Goal: Information Seeking & Learning: Learn about a topic

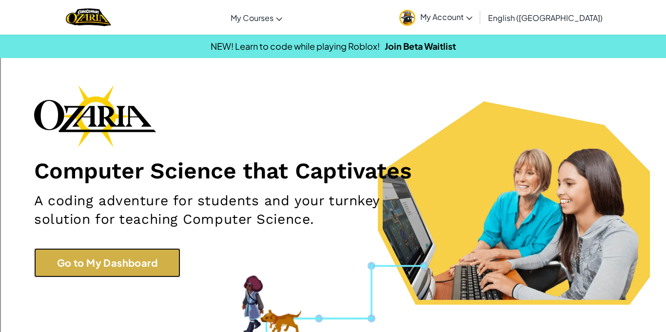
click at [128, 271] on link "Go to My Dashboard" at bounding box center [107, 262] width 146 height 29
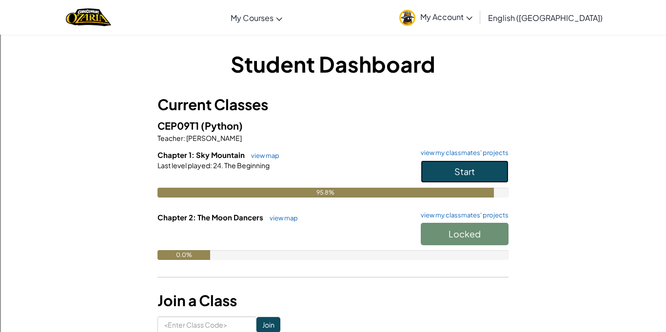
click at [495, 171] on button "Start" at bounding box center [465, 171] width 88 height 22
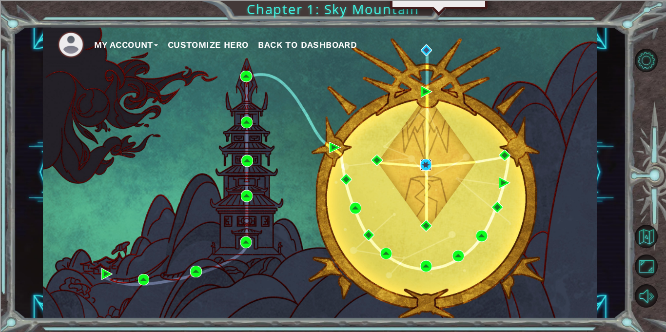
click at [424, 161] on img at bounding box center [427, 165] width 12 height 12
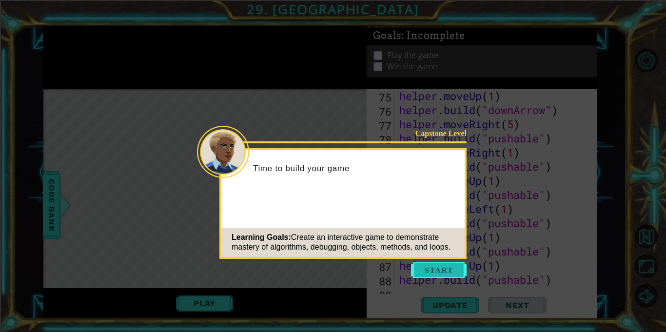
click at [436, 272] on button "Start" at bounding box center [439, 270] width 56 height 16
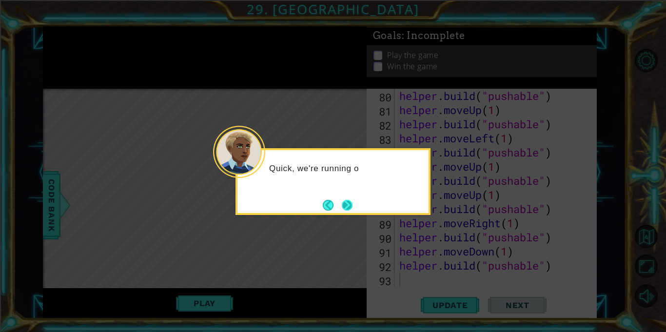
click at [351, 209] on button "Next" at bounding box center [347, 205] width 11 height 11
click at [350, 207] on button "Next" at bounding box center [347, 205] width 11 height 11
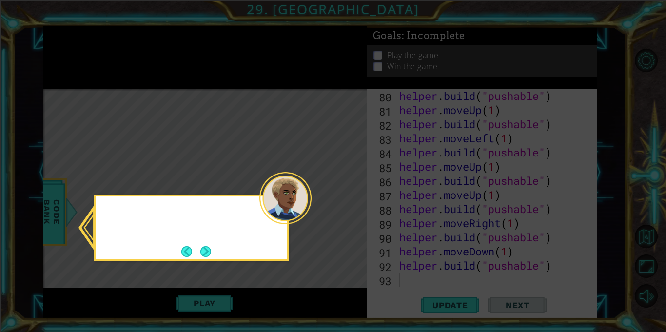
click at [350, 207] on icon at bounding box center [333, 166] width 666 height 332
click at [203, 253] on button "Next" at bounding box center [205, 251] width 11 height 11
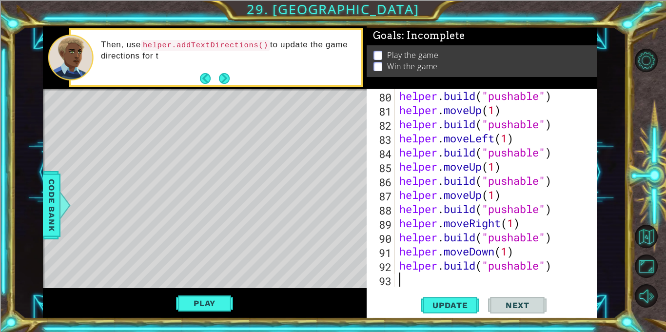
click at [228, 76] on button "Next" at bounding box center [224, 78] width 11 height 11
click at [228, 82] on button "Next" at bounding box center [224, 78] width 11 height 11
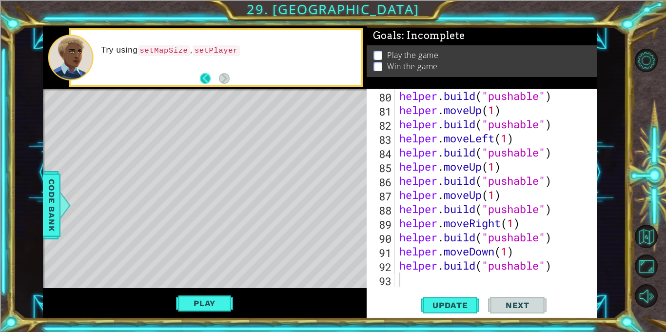
click at [207, 77] on button "Back" at bounding box center [209, 78] width 19 height 11
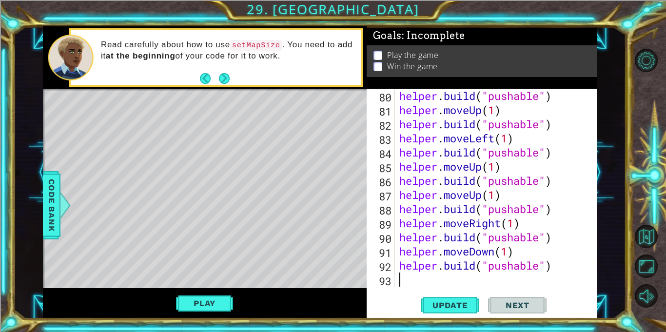
click at [224, 80] on button "Next" at bounding box center [224, 78] width 11 height 11
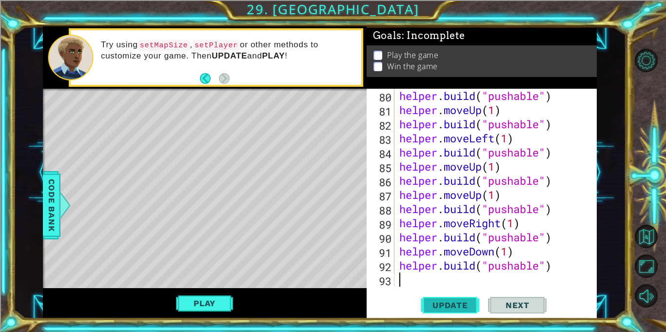
click at [456, 300] on button "Update" at bounding box center [450, 305] width 59 height 23
click at [205, 306] on button "Play" at bounding box center [204, 303] width 57 height 19
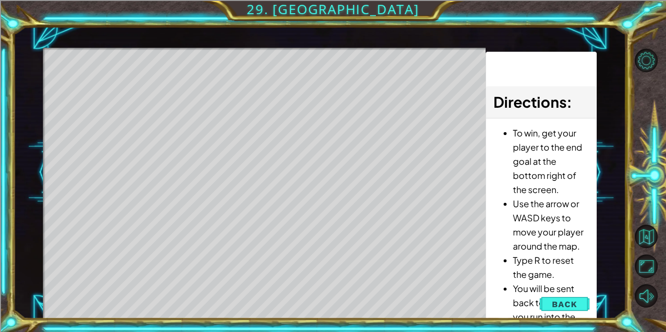
click at [576, 315] on li "You will be sent back to the start if you run into the boss or into spikes." at bounding box center [551, 316] width 76 height 71
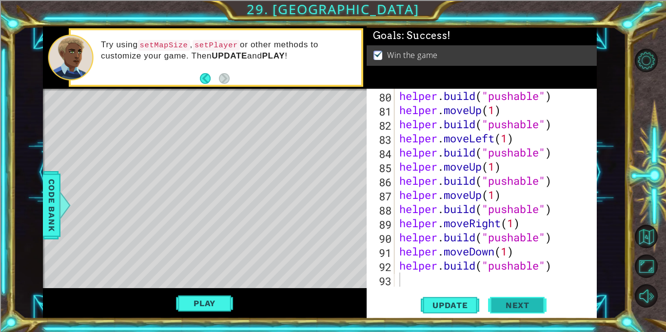
click at [531, 313] on button "Next" at bounding box center [517, 305] width 59 height 23
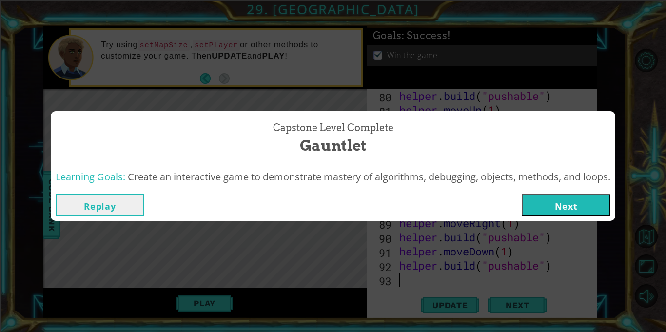
click at [590, 213] on button "Next" at bounding box center [566, 205] width 89 height 22
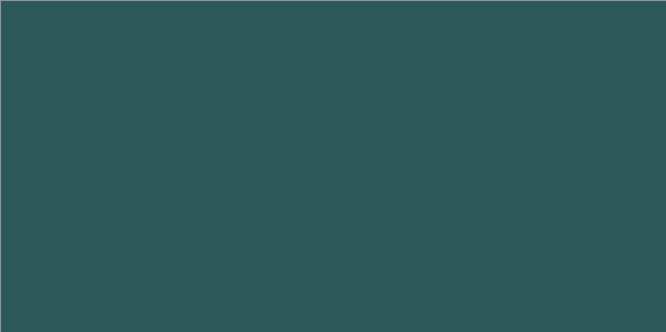
click at [593, 211] on body at bounding box center [333, 166] width 666 height 332
click at [596, 208] on body at bounding box center [333, 166] width 666 height 332
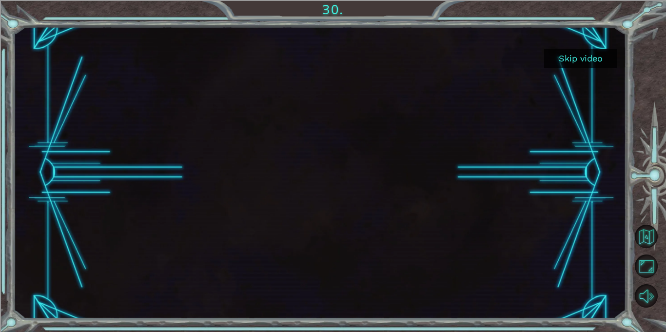
click at [576, 59] on button "Skip video" at bounding box center [580, 58] width 73 height 19
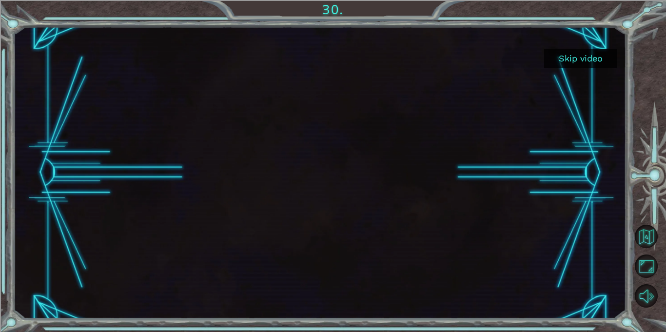
click at [576, 59] on button "Skip video" at bounding box center [580, 58] width 73 height 19
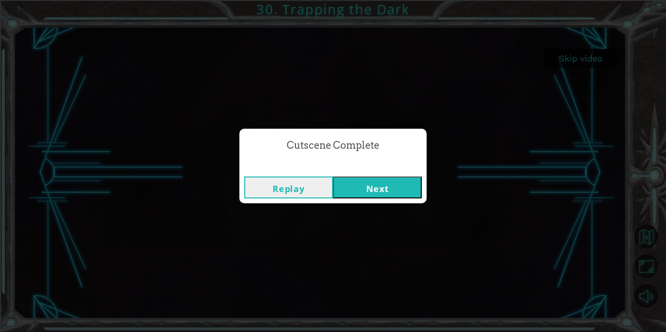
click at [403, 186] on button "Next" at bounding box center [377, 188] width 89 height 22
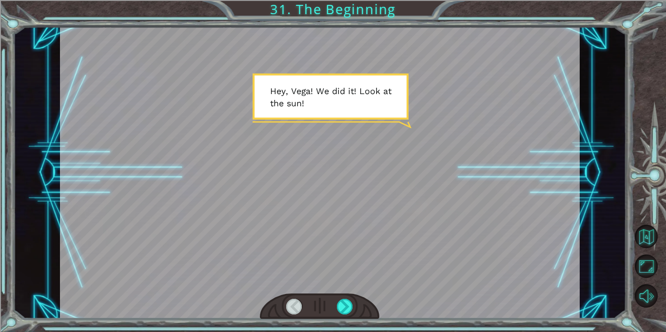
click at [334, 311] on div at bounding box center [320, 307] width 120 height 26
click at [341, 310] on div at bounding box center [345, 307] width 16 height 16
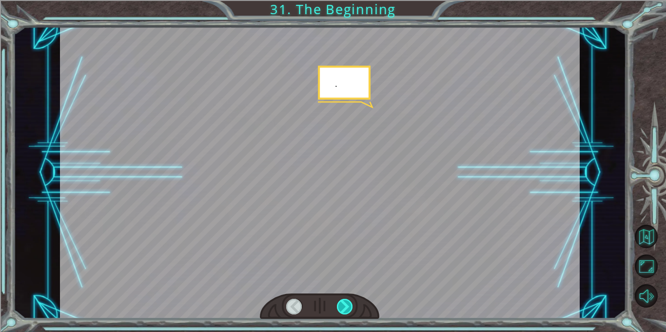
click at [341, 310] on div at bounding box center [345, 307] width 16 height 16
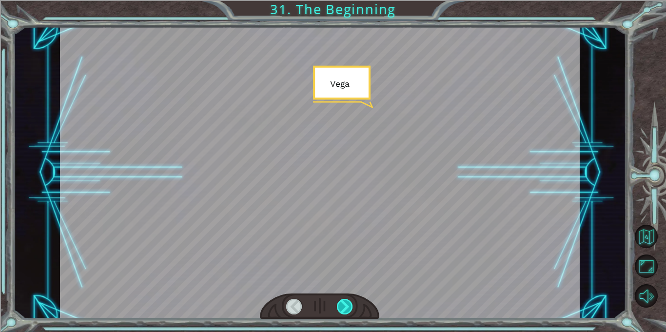
click at [341, 310] on div at bounding box center [345, 307] width 16 height 16
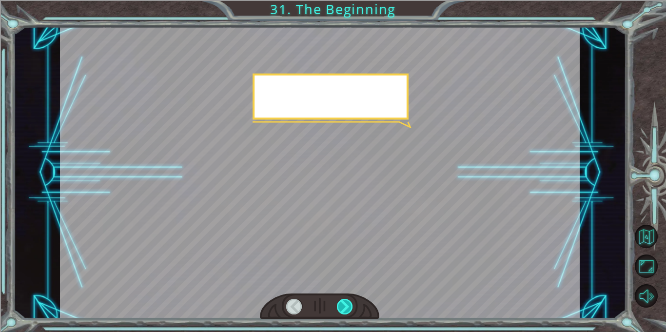
click at [341, 310] on div at bounding box center [345, 307] width 16 height 16
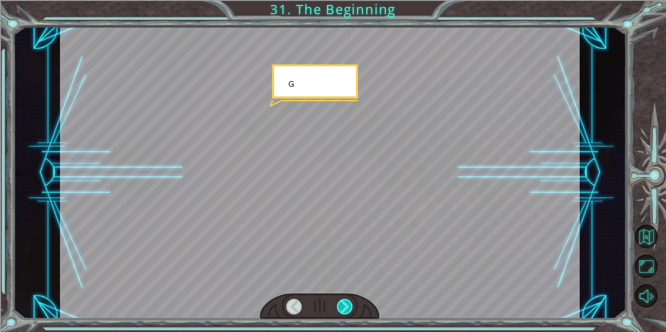
click at [341, 310] on div at bounding box center [345, 307] width 16 height 16
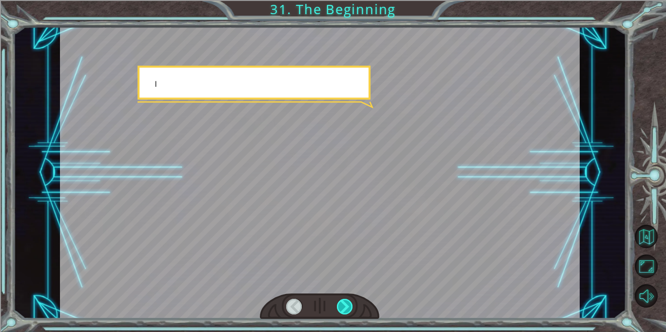
click at [341, 310] on div at bounding box center [345, 307] width 16 height 16
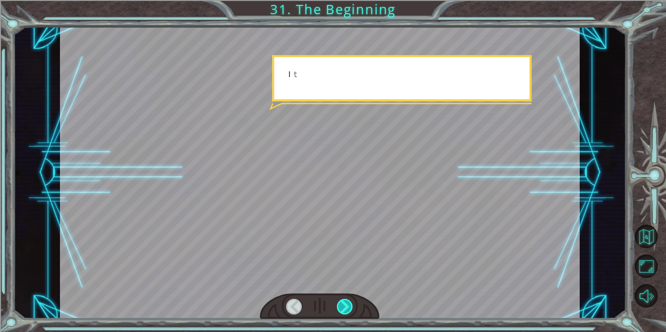
click at [341, 310] on div at bounding box center [345, 307] width 16 height 16
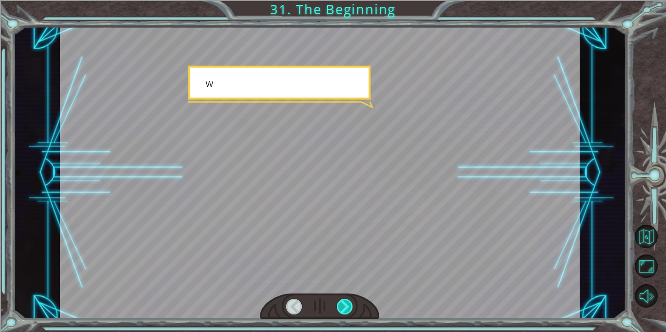
click at [341, 310] on div at bounding box center [345, 307] width 16 height 16
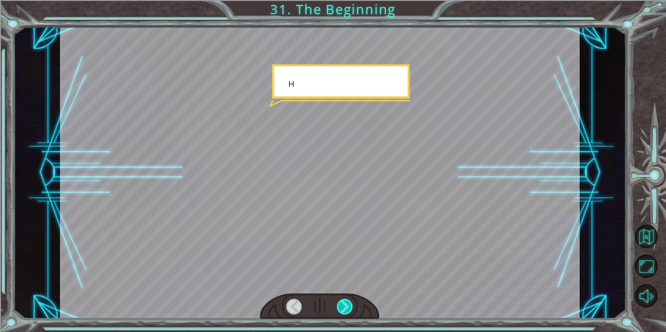
click at [341, 310] on div at bounding box center [345, 307] width 16 height 16
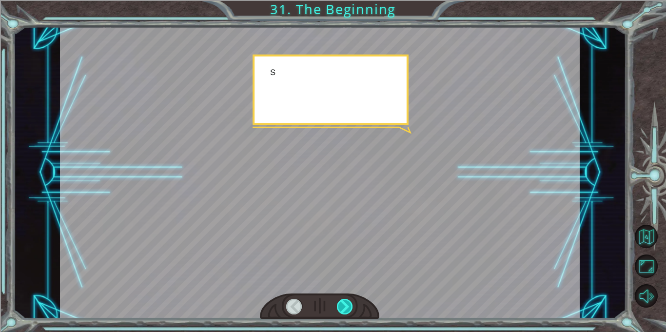
click at [341, 310] on div at bounding box center [345, 307] width 16 height 16
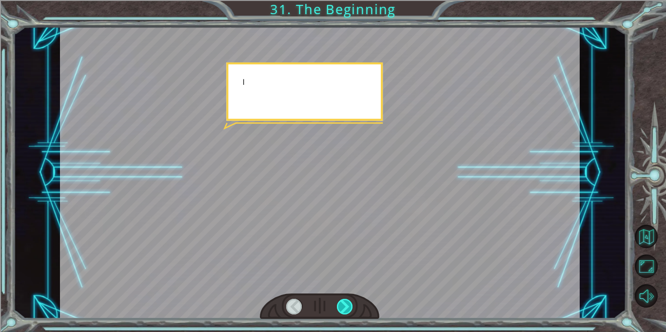
click at [341, 310] on div at bounding box center [345, 307] width 16 height 16
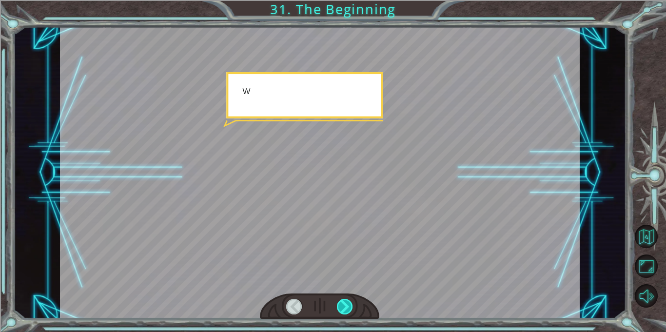
click at [341, 310] on div at bounding box center [345, 307] width 16 height 16
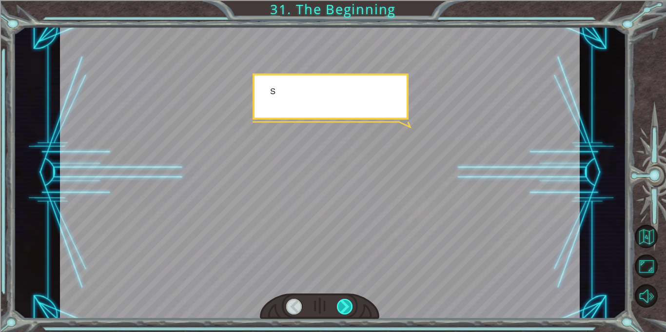
click at [341, 310] on div at bounding box center [345, 307] width 16 height 16
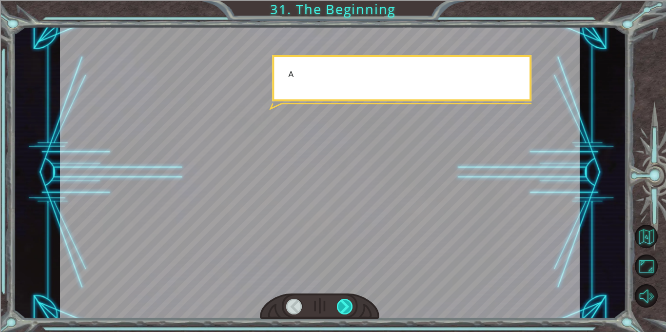
click at [341, 310] on div at bounding box center [345, 307] width 16 height 16
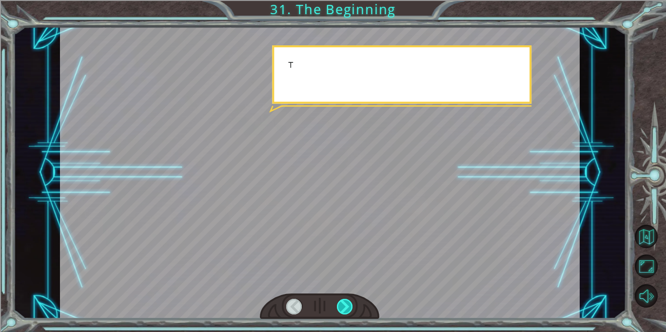
click at [341, 310] on div at bounding box center [345, 307] width 16 height 16
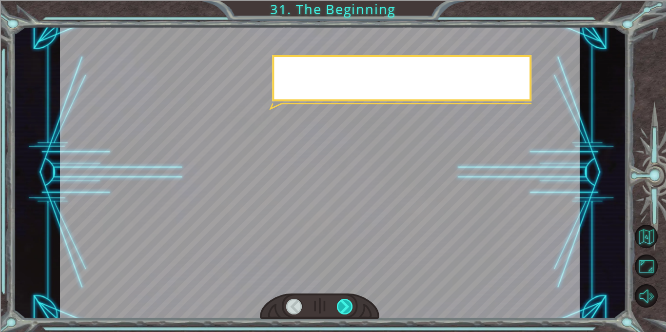
click at [341, 310] on div at bounding box center [345, 307] width 16 height 16
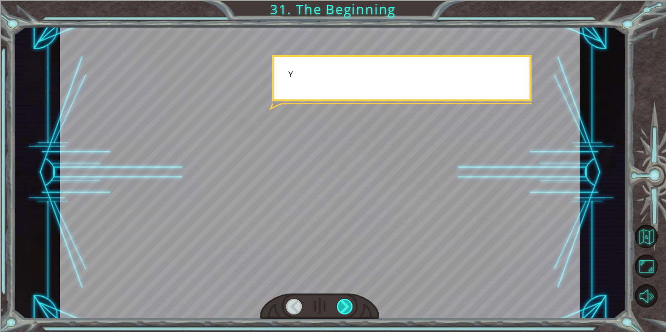
click at [341, 310] on div at bounding box center [345, 307] width 16 height 16
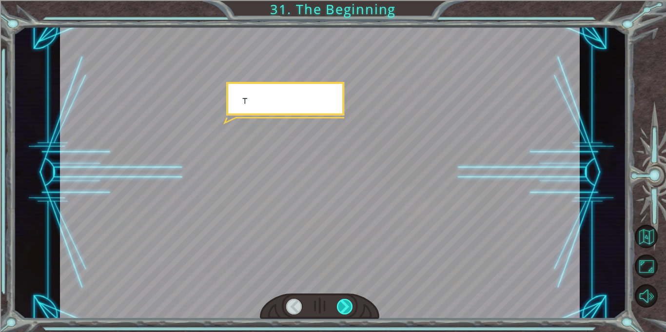
click at [341, 310] on div at bounding box center [345, 307] width 16 height 16
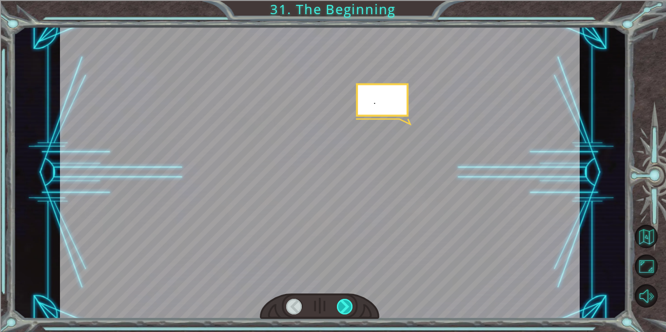
click at [341, 310] on div at bounding box center [345, 307] width 16 height 16
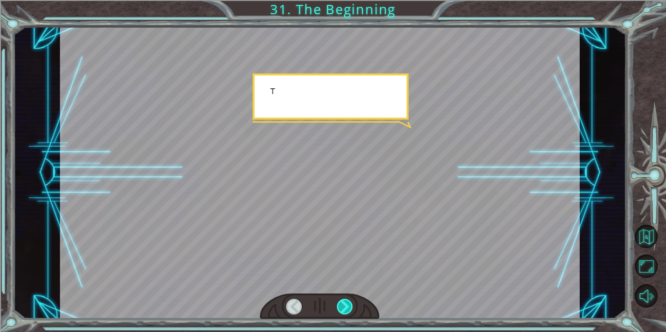
click at [341, 310] on div at bounding box center [345, 307] width 16 height 16
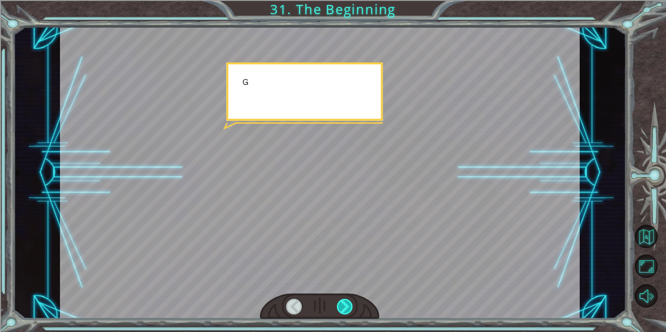
click at [341, 310] on div at bounding box center [345, 307] width 16 height 16
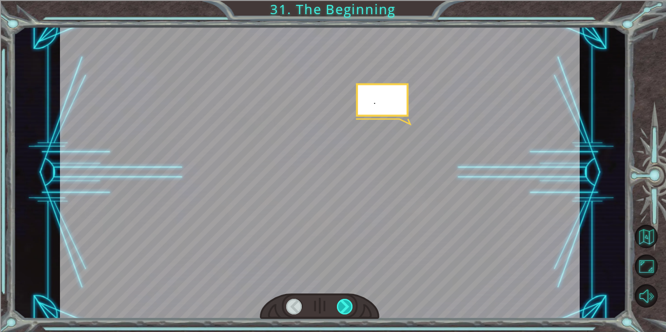
click at [341, 310] on div at bounding box center [345, 307] width 16 height 16
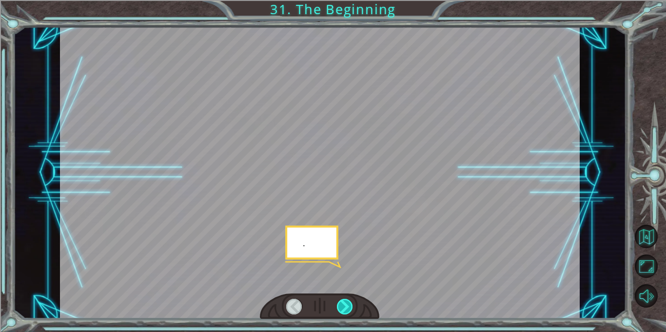
click at [341, 310] on div at bounding box center [345, 307] width 16 height 16
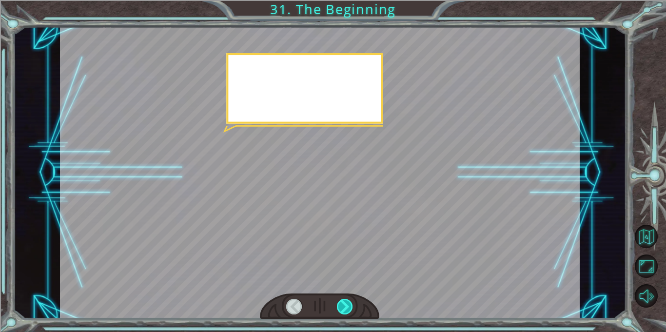
click at [341, 310] on div at bounding box center [345, 307] width 16 height 16
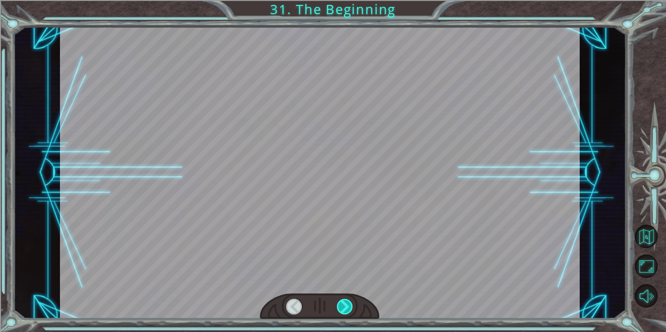
click at [341, 310] on div at bounding box center [345, 307] width 16 height 16
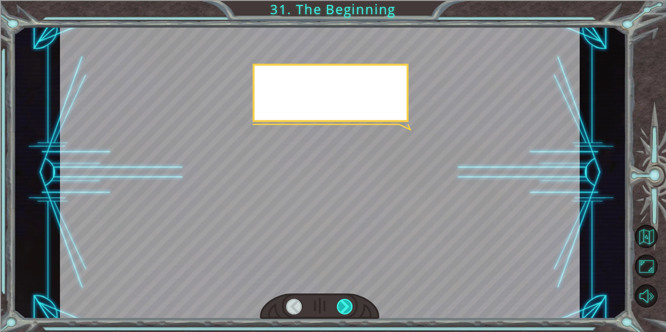
click at [341, 310] on div at bounding box center [345, 307] width 16 height 16
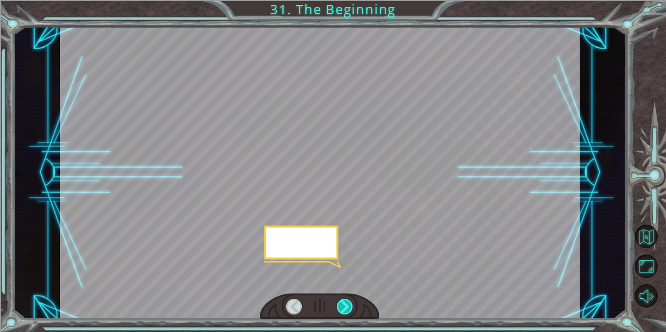
click at [341, 310] on div at bounding box center [345, 307] width 16 height 16
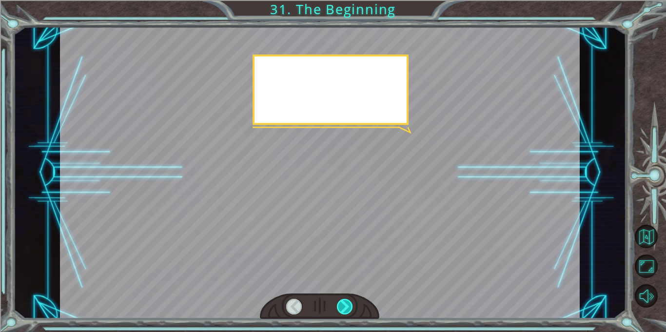
click at [341, 310] on div at bounding box center [345, 307] width 16 height 16
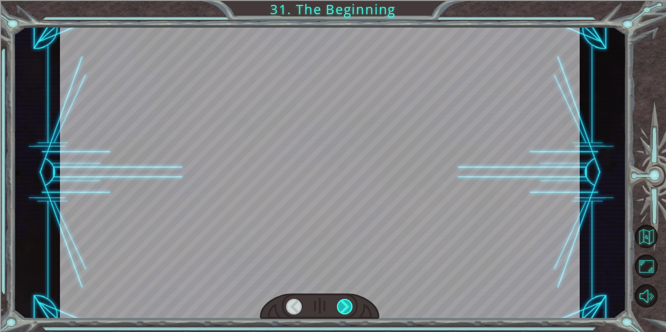
click at [341, 310] on div at bounding box center [345, 307] width 16 height 16
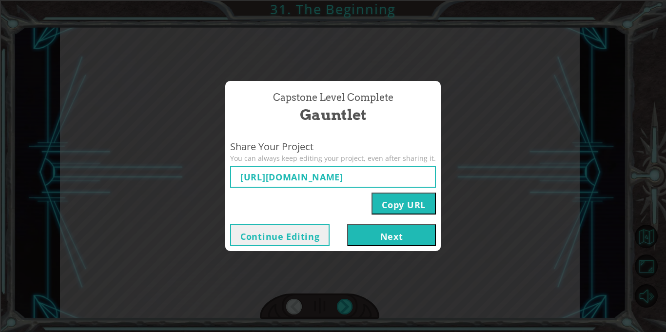
type input "https://www.ozaria.com/play/game-dev-level/1fhcapstoneb/68ae082414b065a21767ab8…"
click at [390, 237] on button "Next" at bounding box center [391, 235] width 89 height 22
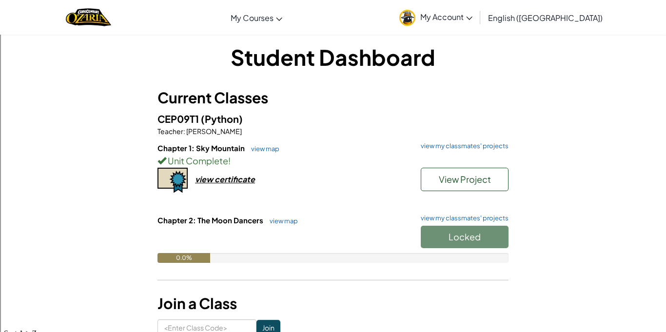
scroll to position [8, 0]
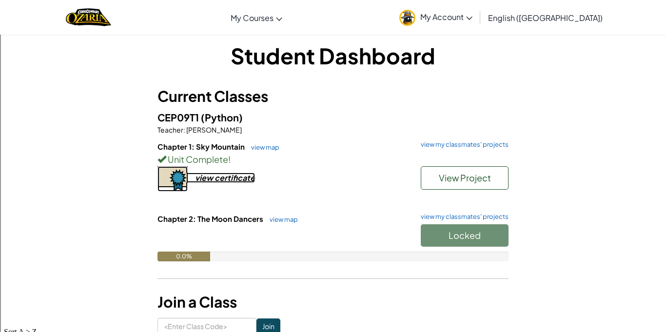
click at [218, 181] on div "view certificate" at bounding box center [225, 178] width 60 height 10
click at [455, 232] on div "Locked" at bounding box center [460, 237] width 98 height 27
click at [465, 234] on div "Locked" at bounding box center [460, 237] width 98 height 27
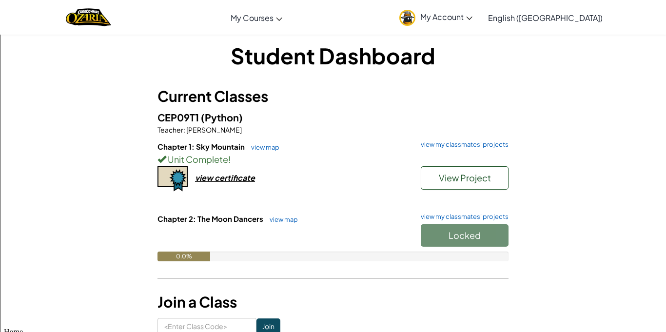
click at [465, 234] on div "Locked" at bounding box center [460, 237] width 98 height 27
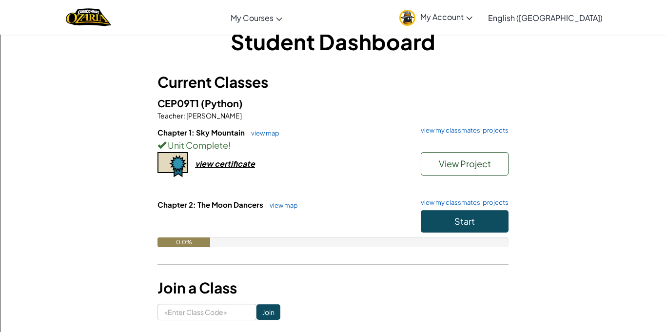
scroll to position [29, 0]
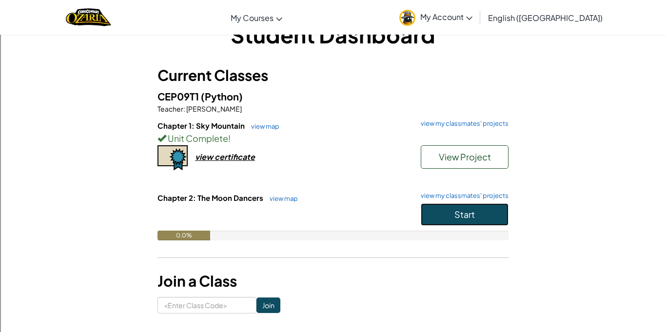
click at [458, 221] on button "Start" at bounding box center [465, 214] width 88 height 22
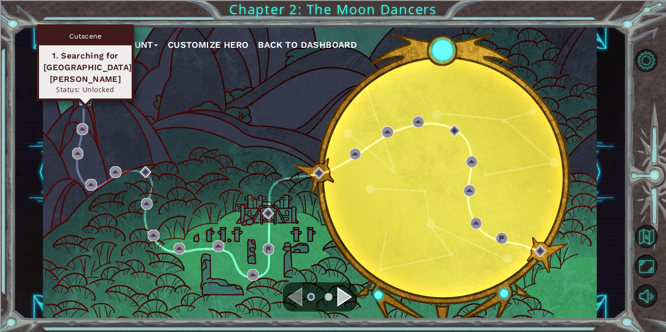
click at [86, 97] on img at bounding box center [86, 100] width 12 height 12
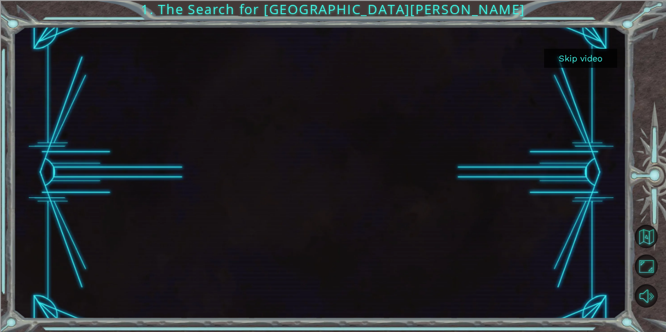
click at [602, 62] on button "Skip video" at bounding box center [580, 58] width 73 height 19
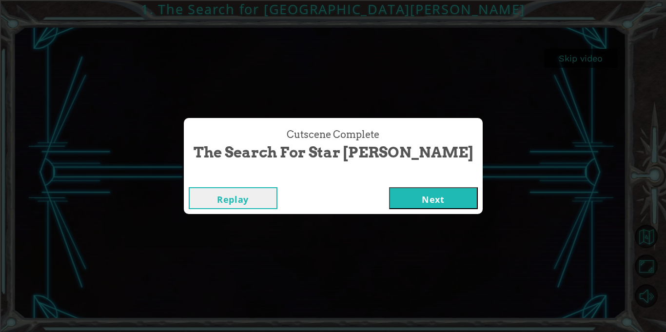
click at [397, 191] on button "Next" at bounding box center [433, 198] width 89 height 22
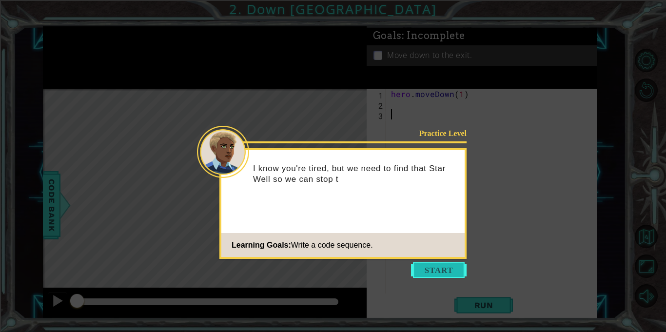
click at [461, 277] on button "Start" at bounding box center [439, 270] width 56 height 16
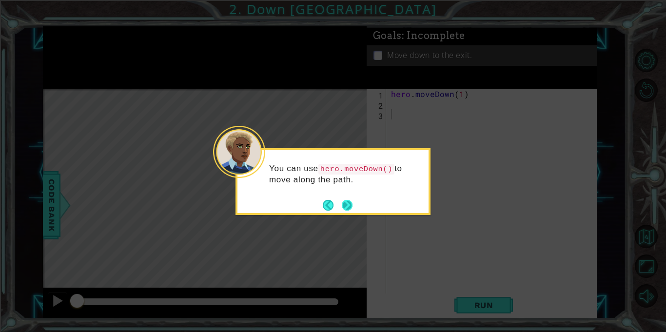
click at [352, 212] on footer at bounding box center [338, 205] width 30 height 15
click at [350, 209] on button "Next" at bounding box center [347, 205] width 11 height 11
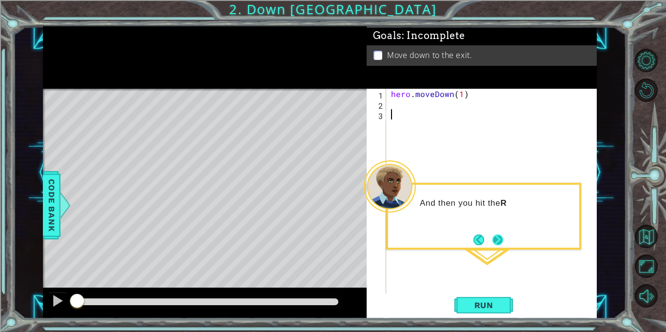
click at [503, 239] on button "Next" at bounding box center [498, 240] width 11 height 11
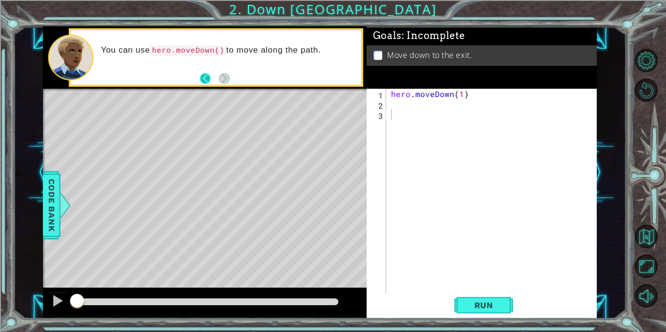
click at [210, 80] on button "Back" at bounding box center [209, 78] width 19 height 11
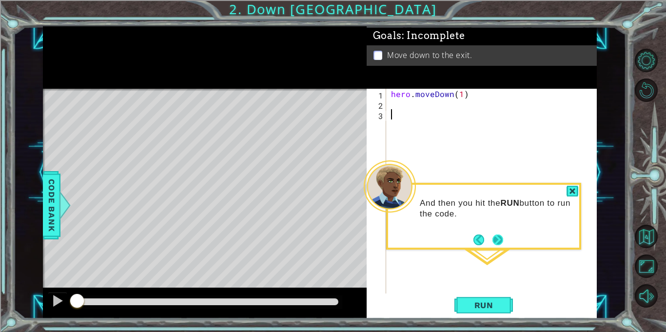
click at [501, 236] on button "Next" at bounding box center [498, 240] width 11 height 11
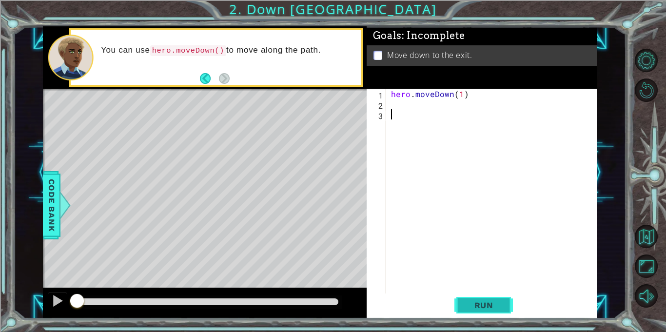
click at [489, 307] on span "Run" at bounding box center [484, 306] width 39 height 10
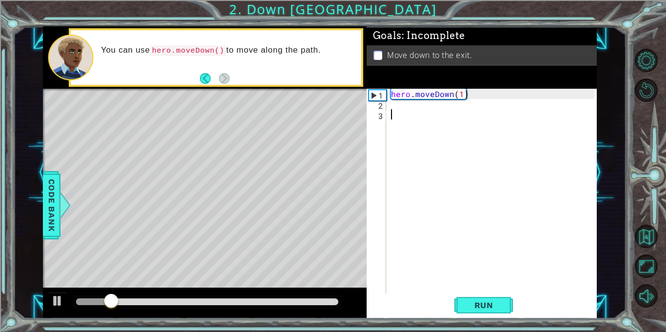
click at [459, 91] on div "hero . moveDown ( 1 )" at bounding box center [494, 201] width 210 height 225
type textarea "hero.moveDown(2)"
click at [493, 308] on span "Run" at bounding box center [484, 306] width 39 height 10
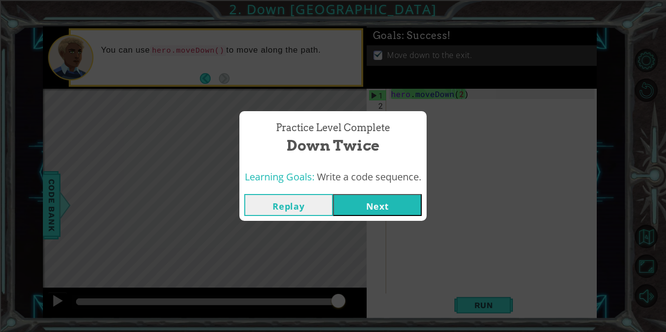
click at [360, 216] on button "Next" at bounding box center [377, 205] width 89 height 22
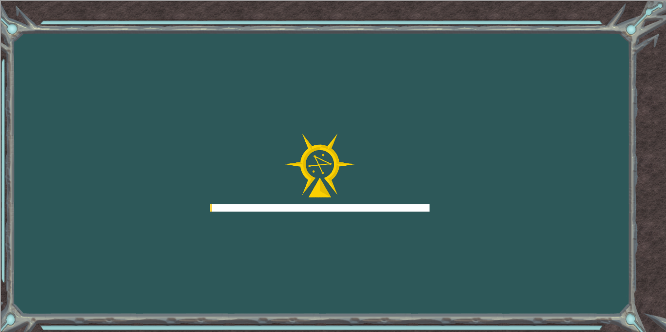
click at [369, 206] on div at bounding box center [320, 207] width 220 height 7
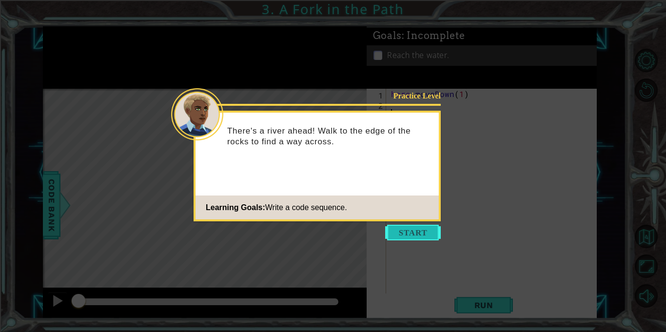
click at [418, 231] on button "Start" at bounding box center [413, 233] width 56 height 16
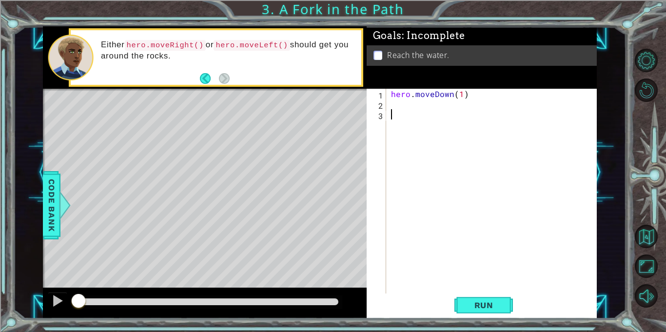
click at [442, 103] on div "hero . moveDown ( 1 )" at bounding box center [494, 201] width 210 height 225
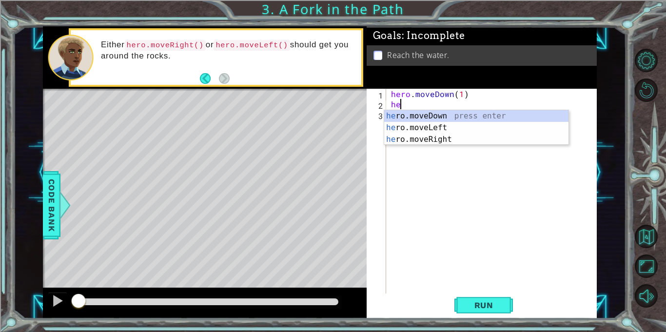
click at [486, 138] on div "he ro.moveDown press enter he ro.moveLeft press enter he ro.moveRight press ent…" at bounding box center [476, 139] width 184 height 59
type textarea "hero.moveRight(1)"
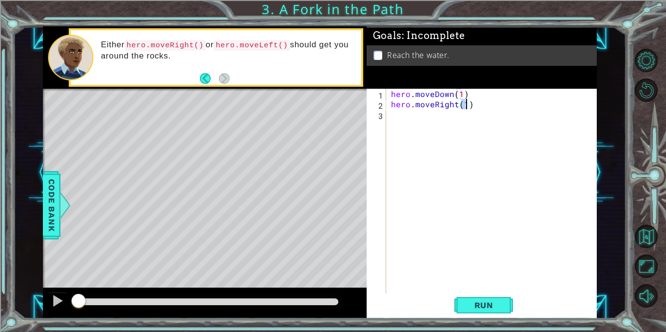
click at [450, 116] on div "hero . moveDown ( 1 ) hero . moveRight ( 1 )" at bounding box center [494, 201] width 210 height 225
type textarea "hero.moveUp(1)"
click at [421, 125] on div "hero . moveDown ( 1 ) hero . moveRight ( 1 ) hero . moveUp ( 1 )" at bounding box center [494, 201] width 210 height 225
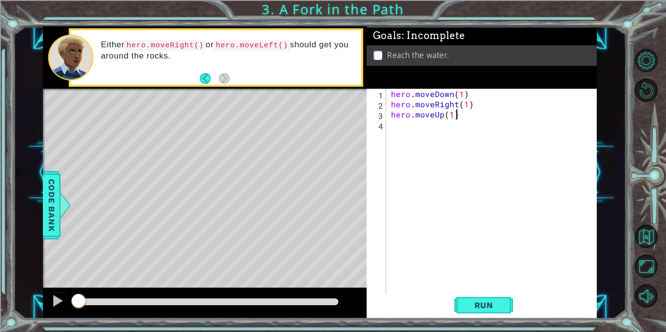
scroll to position [0, 0]
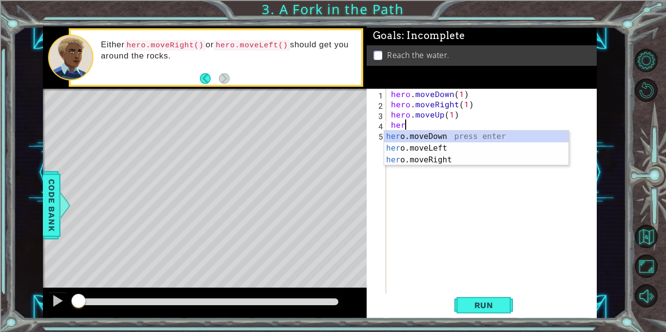
click at [488, 149] on div "her o.moveDown press enter her o.moveLeft press enter her o.moveRight press ent…" at bounding box center [476, 160] width 184 height 59
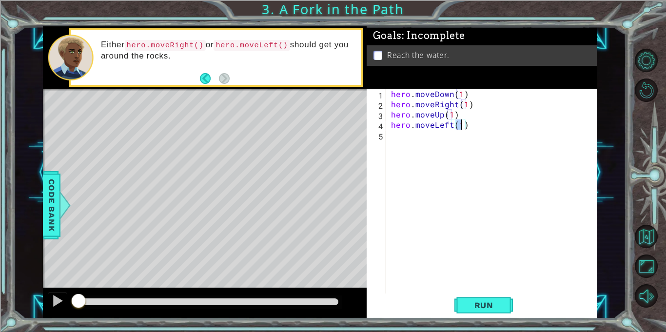
type textarea "hero.moveLeft(2)"
click at [461, 152] on div "hero . moveDown ( 1 ) hero . moveRight ( 1 ) hero . moveUp ( 1 ) hero . moveLef…" at bounding box center [494, 201] width 210 height 225
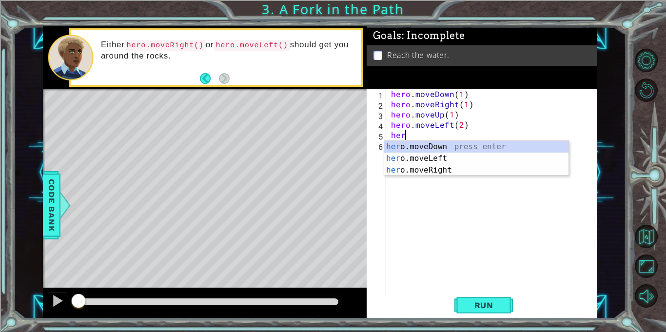
click at [485, 154] on div "her o.moveDown press enter her o.moveLeft press enter her o.moveRight press ent…" at bounding box center [476, 170] width 184 height 59
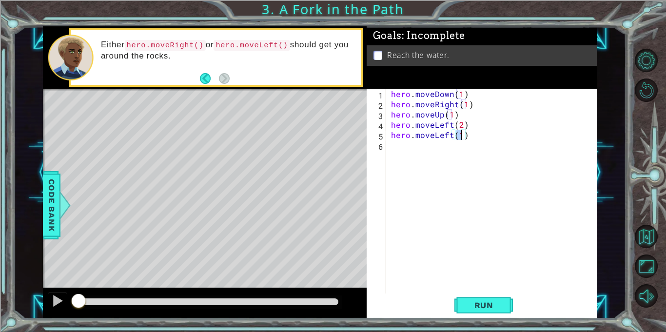
click at [444, 132] on div "hero . moveDown ( 1 ) hero . moveRight ( 1 ) hero . moveUp ( 1 ) hero . moveLef…" at bounding box center [494, 201] width 210 height 225
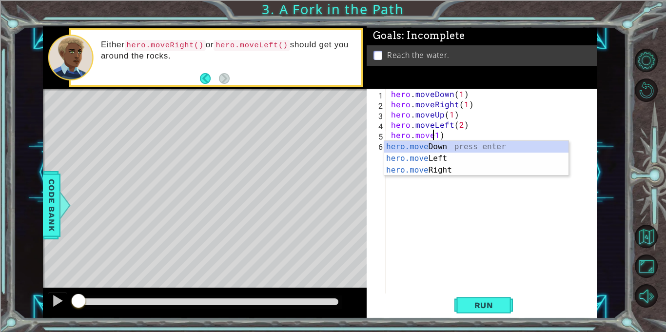
click at [491, 153] on div "hero.move Down press enter hero.move Left press enter hero.move Right press ent…" at bounding box center [476, 170] width 184 height 59
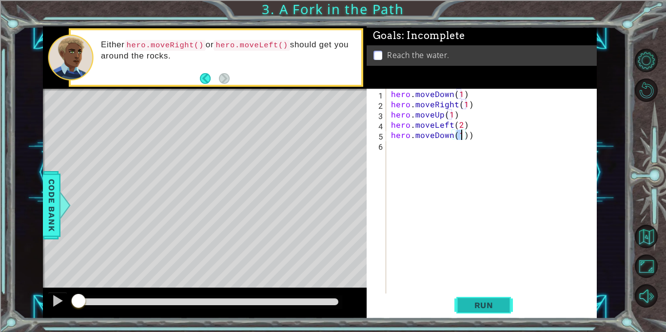
click at [486, 307] on span "Run" at bounding box center [484, 306] width 39 height 10
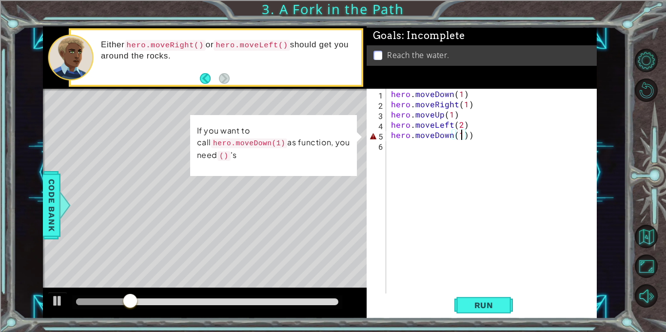
click at [480, 136] on div "hero . moveDown ( 1 ) hero . moveRight ( 1 ) hero . moveUp ( 1 ) hero . moveLef…" at bounding box center [494, 201] width 210 height 225
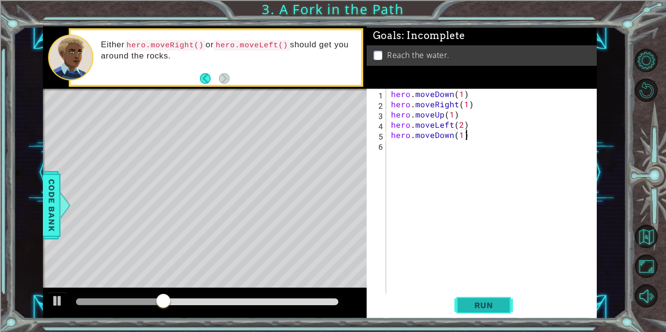
click at [492, 294] on button "Run" at bounding box center [484, 305] width 59 height 23
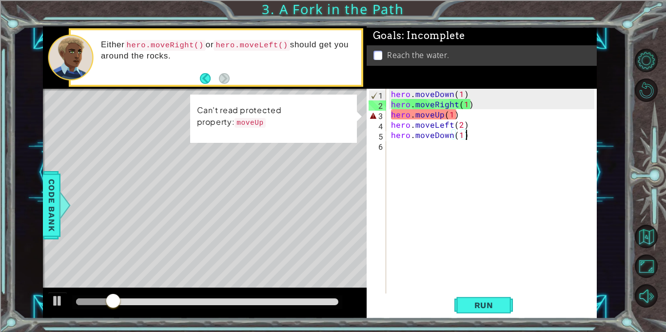
click at [476, 113] on div "hero . moveDown ( 1 ) hero . moveRight ( 1 ) hero . moveUp ( 1 ) hero . moveLef…" at bounding box center [494, 201] width 210 height 225
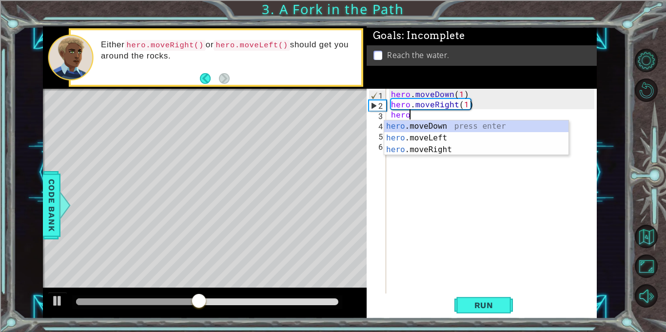
type textarea "h"
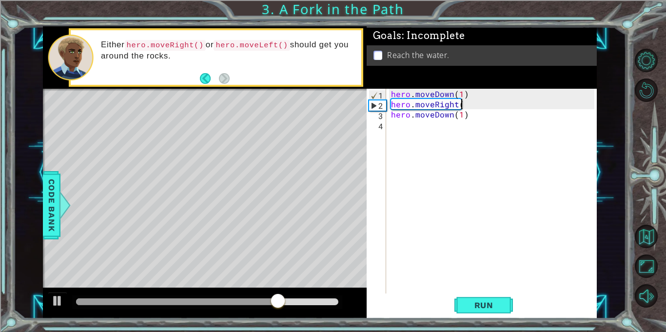
type textarea "hero.moveDown(1)"
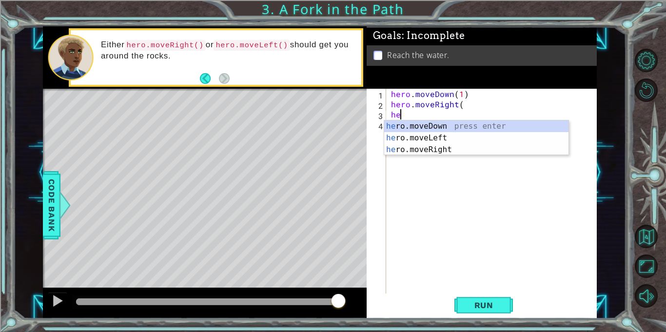
type textarea "h"
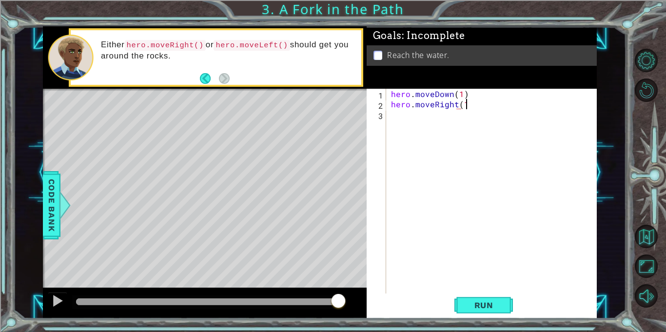
type textarea "hero.moveRight(1)"
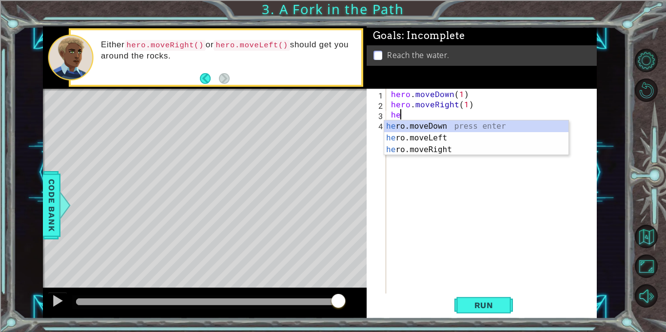
click at [487, 127] on div "he ro.moveDown press enter he ro.moveLeft press enter he ro.moveRight press ent…" at bounding box center [476, 149] width 184 height 59
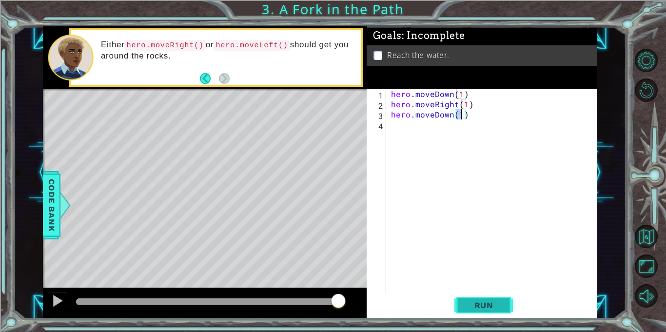
type textarea "hero.moveDown(1)"
click at [486, 300] on button "Run" at bounding box center [484, 305] width 59 height 23
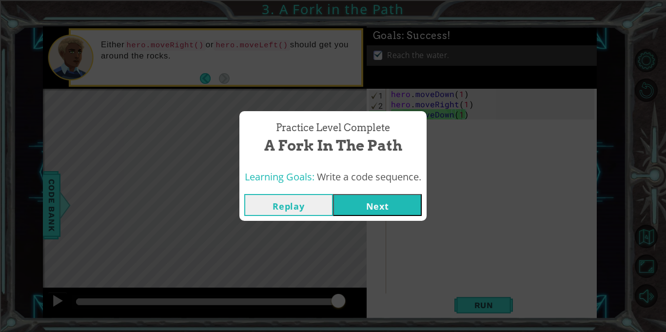
click at [393, 198] on button "Next" at bounding box center [377, 205] width 89 height 22
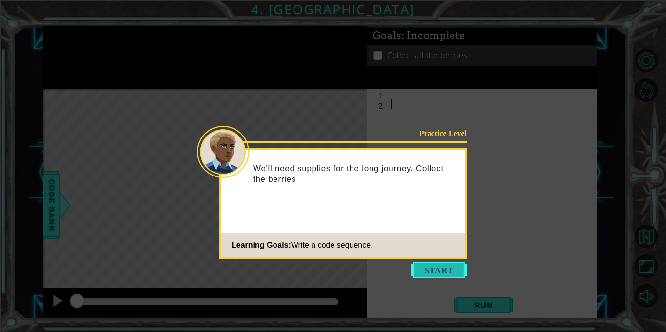
click at [451, 276] on button "Start" at bounding box center [439, 270] width 56 height 16
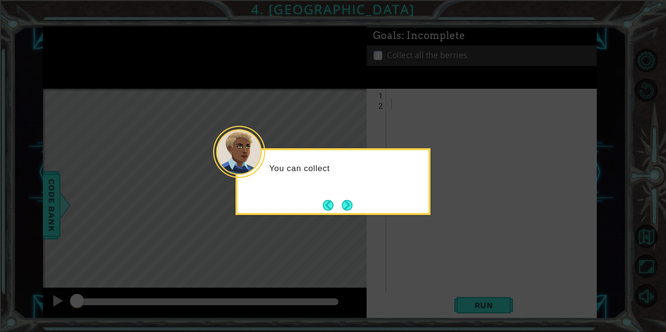
click at [349, 191] on div "You can collect" at bounding box center [333, 173] width 191 height 39
click at [353, 200] on button "Next" at bounding box center [347, 205] width 11 height 11
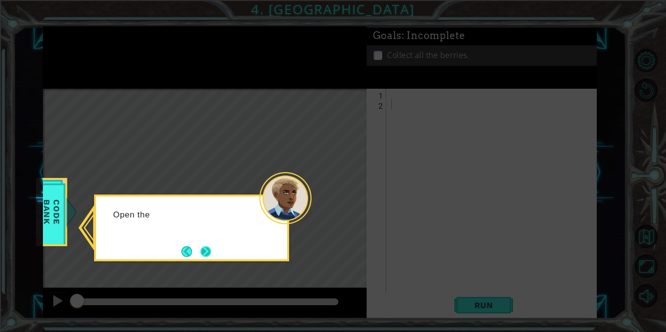
click at [207, 248] on button "Next" at bounding box center [205, 251] width 11 height 11
click at [208, 246] on button "Next" at bounding box center [205, 251] width 11 height 11
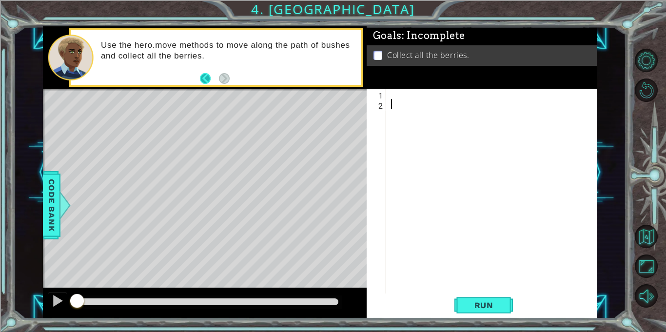
click at [200, 79] on button "Back" at bounding box center [209, 78] width 19 height 11
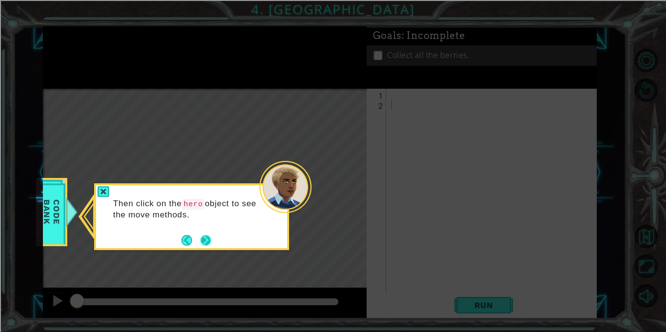
click at [205, 241] on button "Next" at bounding box center [205, 240] width 11 height 11
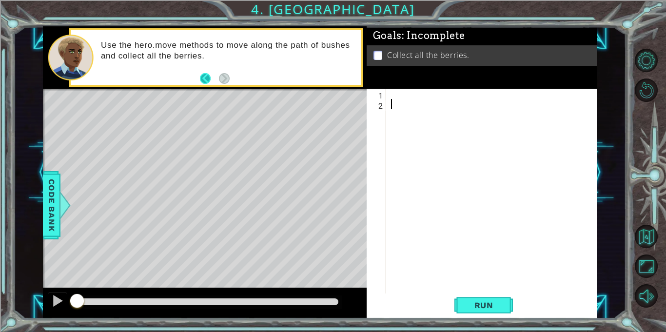
click at [204, 80] on button "Back" at bounding box center [209, 78] width 19 height 11
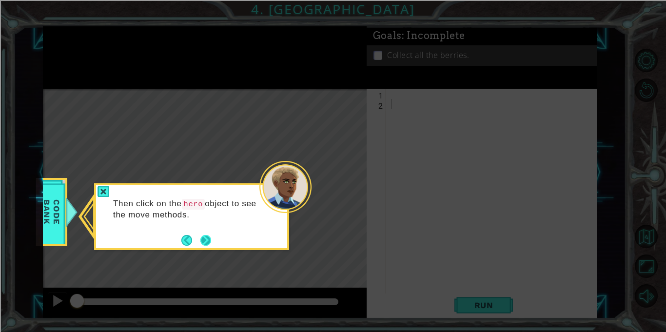
click at [211, 244] on button "Next" at bounding box center [205, 240] width 11 height 11
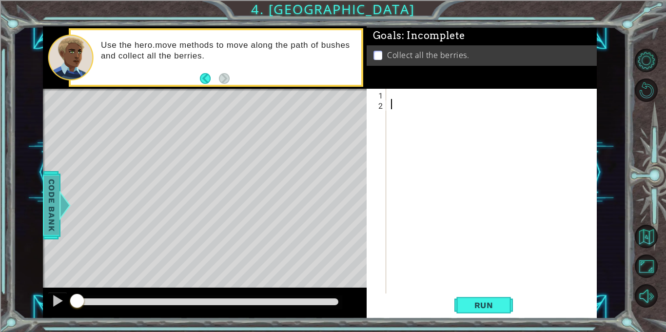
click at [53, 216] on span "Code Bank" at bounding box center [52, 206] width 16 height 60
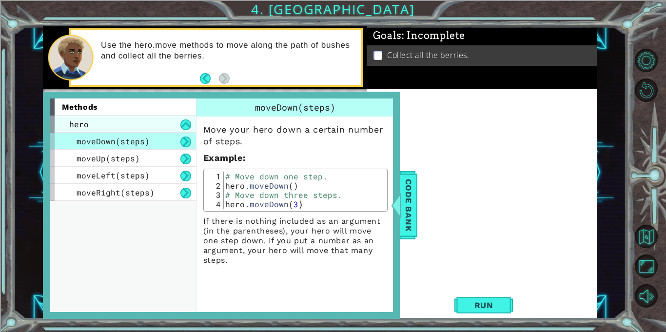
click at [167, 124] on div "hero" at bounding box center [123, 124] width 146 height 17
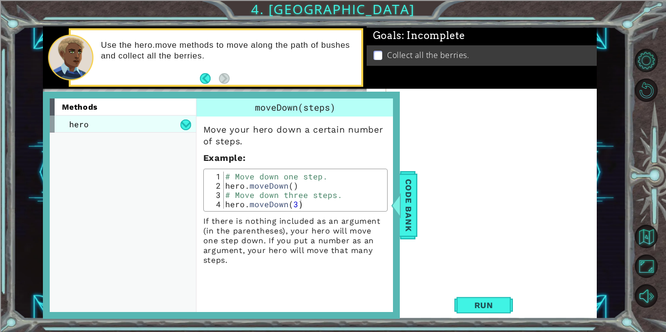
click at [167, 124] on div "hero" at bounding box center [123, 124] width 146 height 17
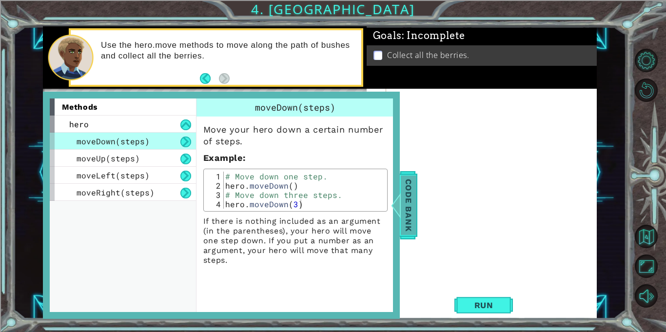
click at [408, 225] on span "Code Bank" at bounding box center [409, 206] width 16 height 60
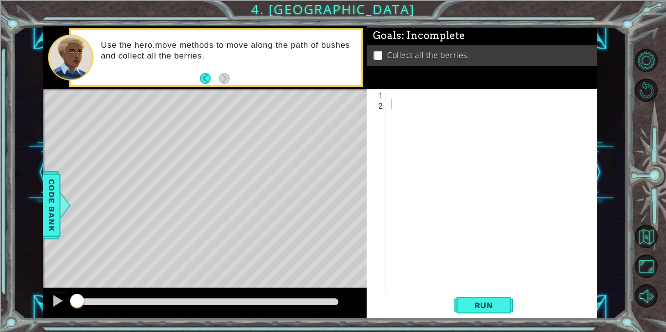
click at [394, 94] on div at bounding box center [494, 201] width 210 height 225
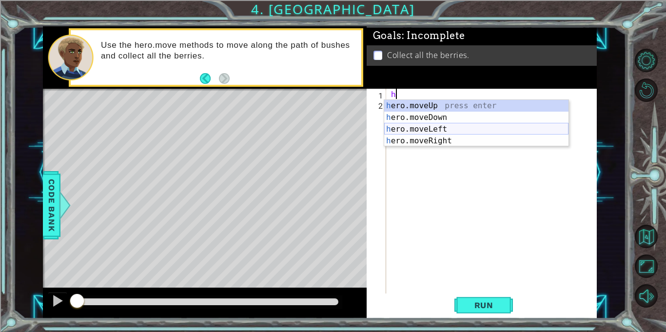
click at [444, 127] on div "h ero.moveUp press enter h ero.moveDown press enter h ero.moveLeft press enter …" at bounding box center [476, 135] width 184 height 70
type textarea "hero.moveLeft(1)"
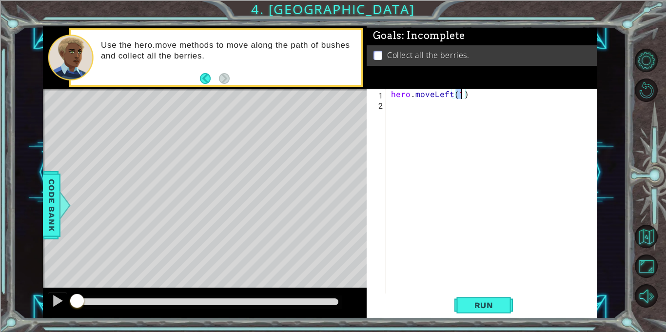
click at [446, 112] on div "hero . moveLeft ( 1 )" at bounding box center [494, 201] width 210 height 225
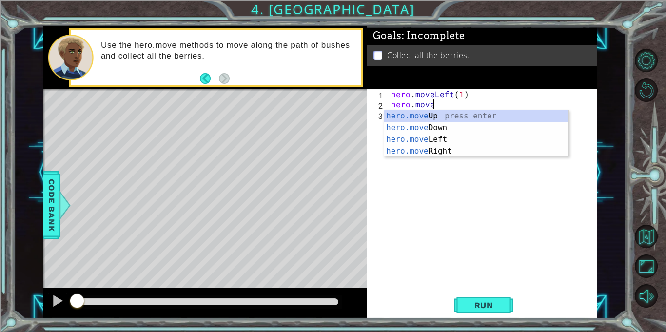
scroll to position [0, 2]
type textarea "h"
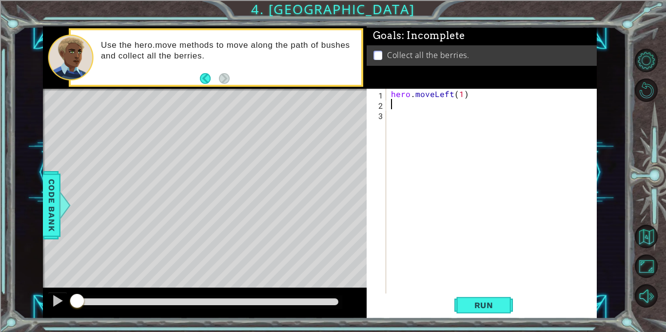
click at [502, 292] on div "hero . moveLeft ( 1 )" at bounding box center [494, 201] width 210 height 225
click at [460, 108] on div "hero . moveLeft ( 1 )" at bounding box center [494, 201] width 210 height 225
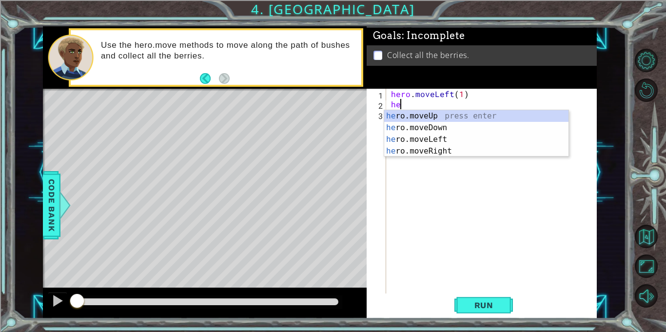
click at [481, 140] on div "he ro.moveUp press enter he ro.moveDown press enter he ro.moveLeft press enter …" at bounding box center [476, 145] width 184 height 70
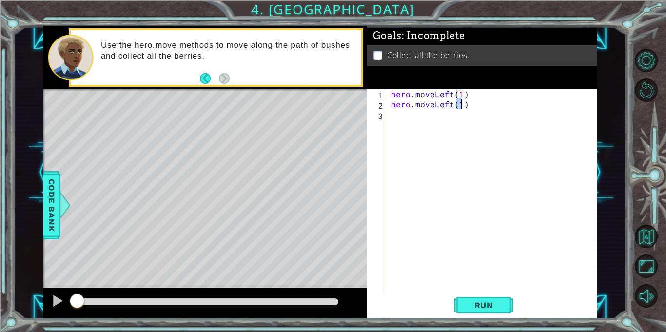
type textarea "hero.moveLeft(1)"
click at [464, 127] on div "hero . moveLeft ( 1 ) hero . moveLeft ( 1 )" at bounding box center [494, 201] width 210 height 225
click at [463, 100] on div "hero . moveLeft ( 1 ) hero . moveLeft ( 1 )" at bounding box center [494, 201] width 210 height 225
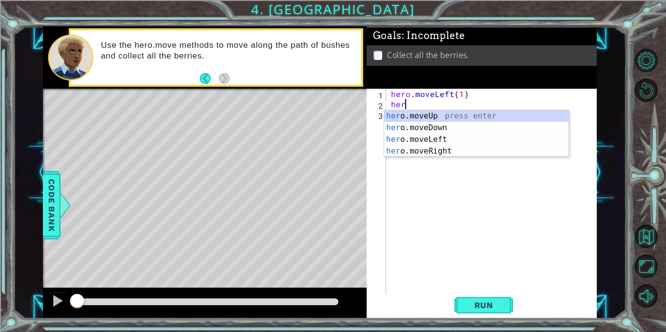
type textarea "h"
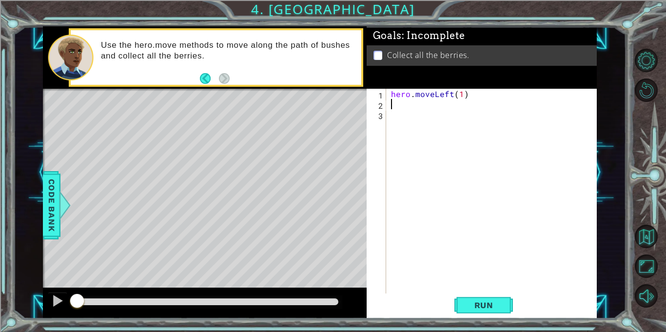
click at [463, 90] on div "hero . moveLeft ( 1 )" at bounding box center [494, 201] width 210 height 225
type textarea "hero.moveLeft(2)"
click at [493, 308] on span "Run" at bounding box center [484, 306] width 39 height 10
click at [460, 111] on div "hero . moveLeft ( 2 )" at bounding box center [494, 201] width 210 height 225
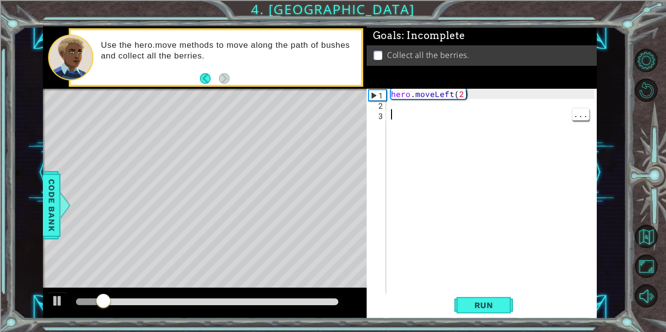
scroll to position [0, 0]
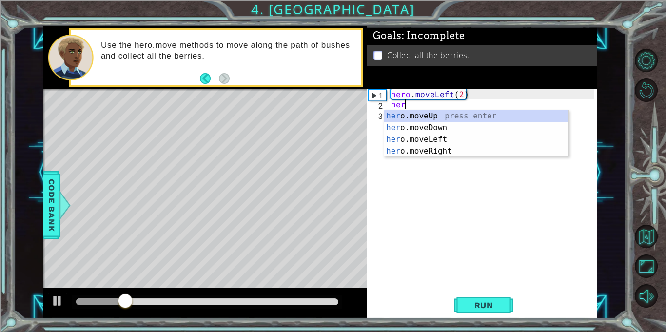
click at [476, 130] on div "her o.moveUp press enter her o.moveDown press enter her o.moveLeft press enter …" at bounding box center [476, 145] width 184 height 70
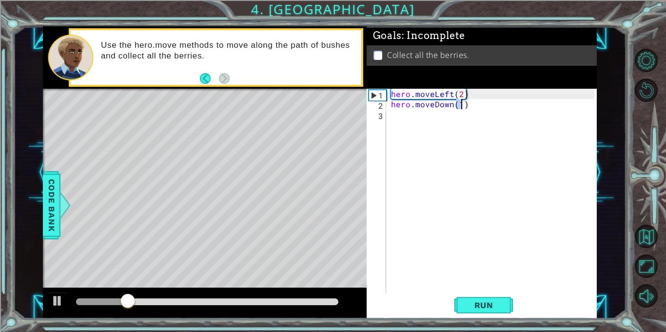
type textarea "hero.moveDown(1)"
click at [462, 125] on div "hero . moveLeft ( 2 ) hero . moveDown ( 1 )" at bounding box center [494, 201] width 210 height 225
click at [464, 104] on div "hero . moveLeft ( 2 ) hero . moveDown ( 1 )" at bounding box center [494, 201] width 210 height 225
type textarea "hero.moveDown(2)"
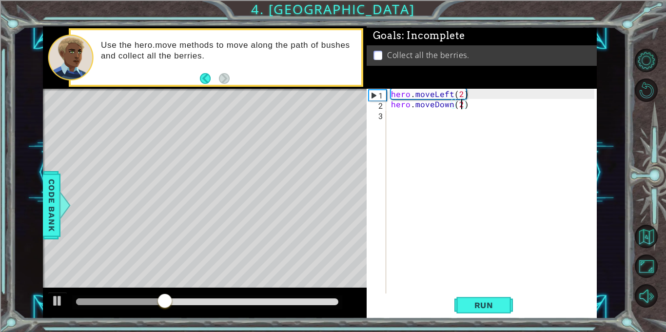
click at [459, 121] on div "hero . moveLeft ( 2 ) hero . moveDown ( 2 )" at bounding box center [494, 201] width 210 height 225
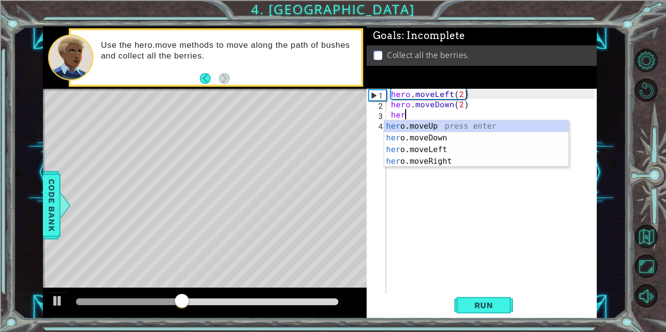
click at [464, 162] on div "her o.moveUp press enter her o.moveDown press enter her o.moveLeft press enter …" at bounding box center [476, 155] width 184 height 70
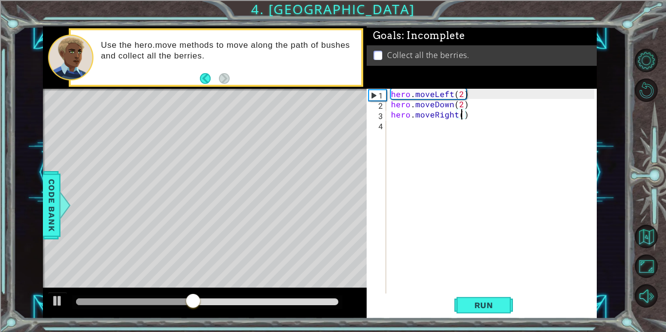
type textarea "hero.moveRight(2)"
click at [459, 129] on div "hero . moveLeft ( 2 ) hero . moveDown ( 2 ) hero . moveRight ( 2 )" at bounding box center [494, 201] width 210 height 225
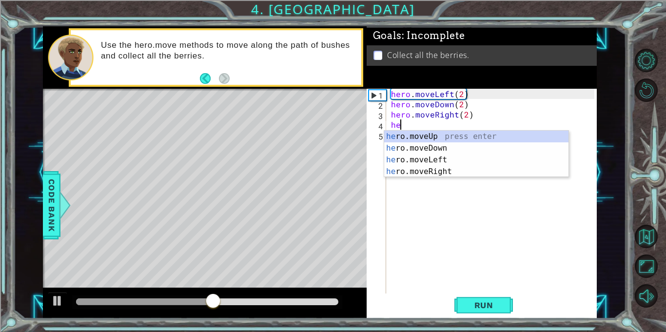
click at [488, 138] on div "he ro.moveUp press enter he ro.moveDown press enter he ro.moveLeft press enter …" at bounding box center [476, 166] width 184 height 70
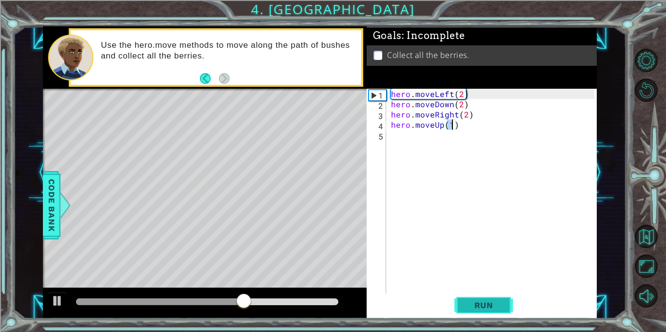
type textarea "hero.moveUp(1)"
click at [492, 306] on span "Run" at bounding box center [484, 306] width 39 height 10
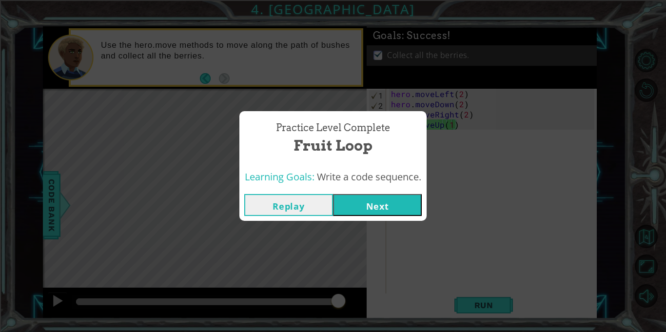
click at [401, 196] on button "Next" at bounding box center [377, 205] width 89 height 22
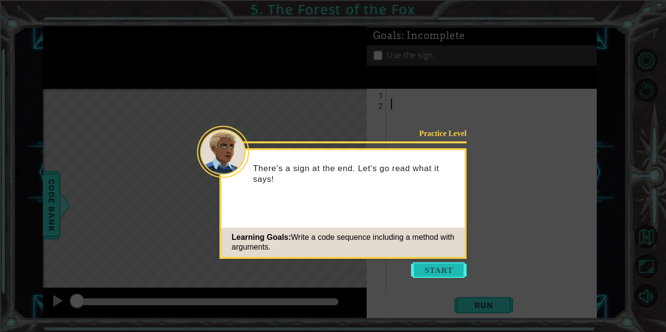
click at [437, 272] on button "Start" at bounding box center [439, 270] width 56 height 16
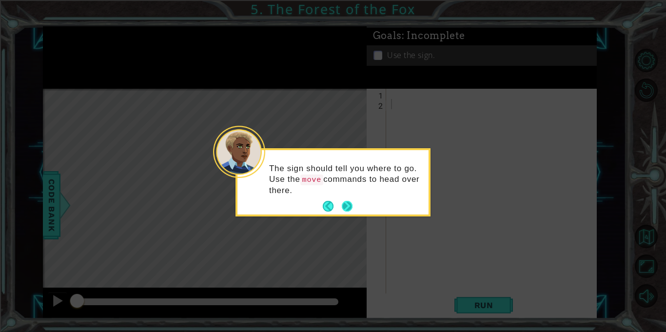
click at [350, 202] on button "Next" at bounding box center [347, 206] width 11 height 11
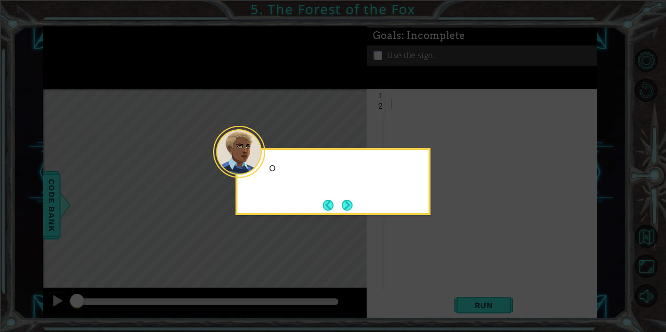
click at [350, 202] on button "Next" at bounding box center [347, 205] width 11 height 11
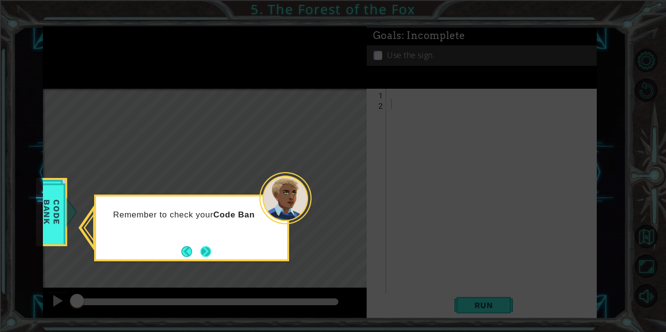
click at [203, 251] on button "Next" at bounding box center [205, 251] width 11 height 11
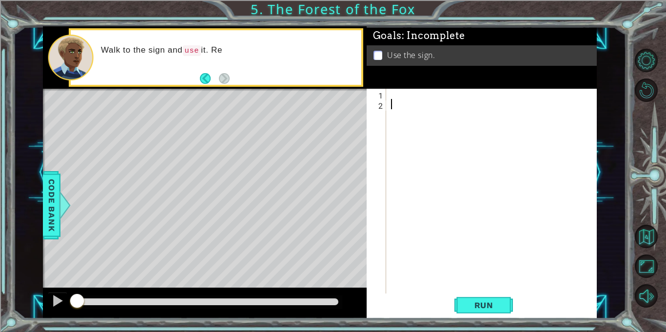
click at [425, 101] on div at bounding box center [494, 201] width 210 height 225
click at [423, 96] on div at bounding box center [494, 201] width 210 height 225
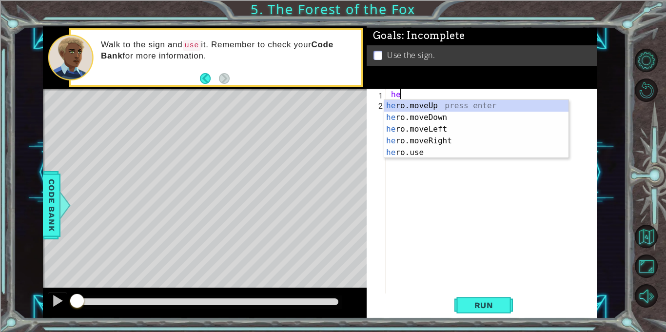
click at [468, 141] on div "he ro.moveUp press enter he ro.moveDown press enter he ro.moveLeft press enter …" at bounding box center [476, 141] width 184 height 82
type textarea "hero.moveRight(1)"
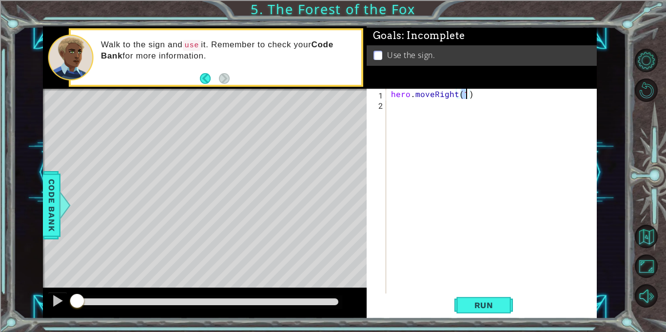
click at [456, 110] on div "hero . moveRight ( 1 )" at bounding box center [494, 201] width 210 height 225
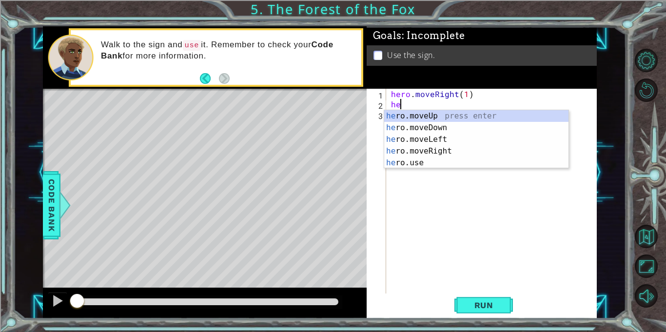
click at [476, 117] on div "he ro.moveUp press enter he ro.moveDown press enter he ro.moveLeft press enter …" at bounding box center [476, 151] width 184 height 82
type textarea "hero.moveUp(1)"
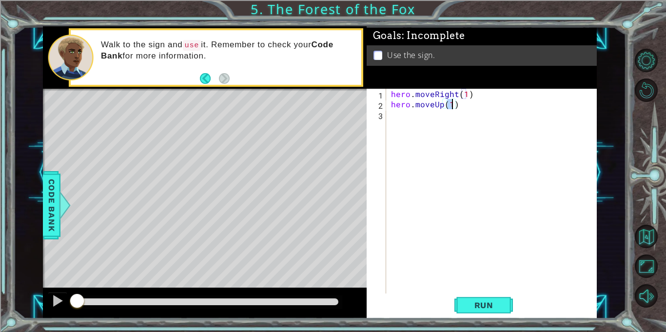
click at [461, 126] on div "hero . moveRight ( 1 ) hero . moveUp ( 1 )" at bounding box center [494, 201] width 210 height 225
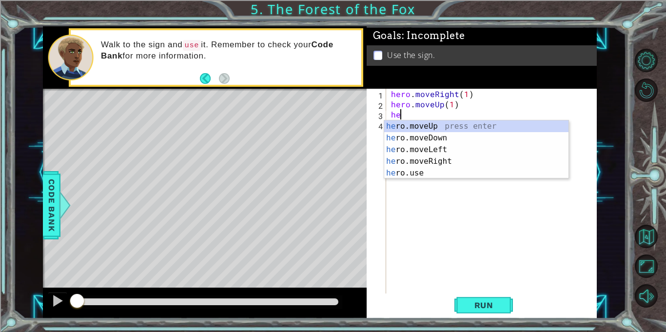
click at [471, 155] on div "he ro.moveUp press enter he ro.moveDown press enter he ro.moveLeft press enter …" at bounding box center [476, 161] width 184 height 82
type textarea "hero.moveLeft(1)"
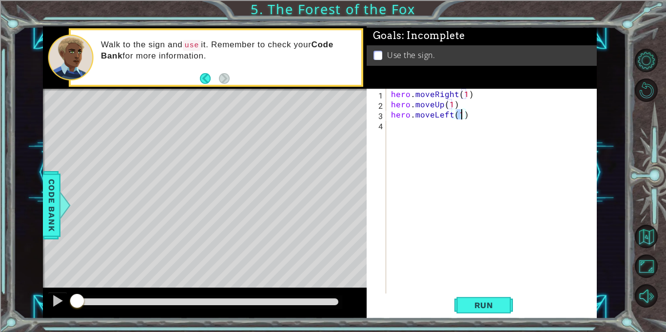
click at [457, 131] on div "hero . moveRight ( 1 ) hero . moveUp ( 1 ) hero . moveLeft ( 1 )" at bounding box center [494, 201] width 210 height 225
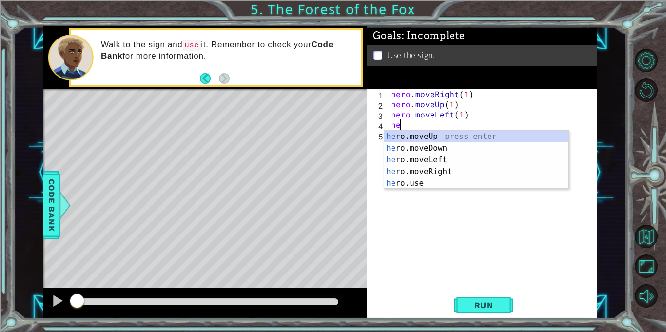
click at [477, 140] on div "he ro.moveUp press enter he ro.moveDown press enter he ro.moveLeft press enter …" at bounding box center [476, 172] width 184 height 82
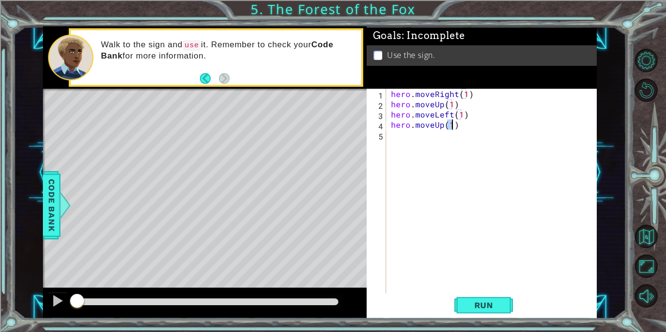
type textarea "hero.moveUp(1)"
click at [463, 138] on div "hero . moveRight ( 1 ) hero . moveUp ( 1 ) hero . moveLeft ( 1 ) hero . moveUp …" at bounding box center [494, 201] width 210 height 225
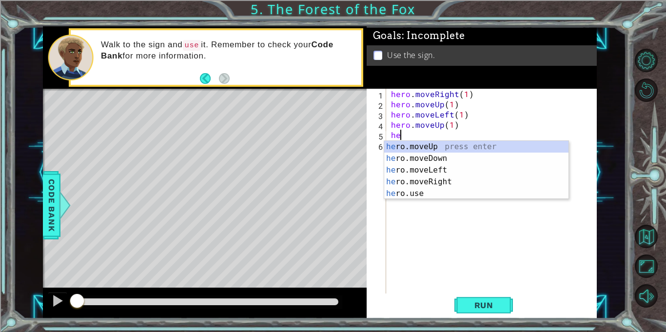
click at [462, 180] on div "he ro.moveUp press enter he ro.moveDown press enter he ro.moveLeft press enter …" at bounding box center [476, 182] width 184 height 82
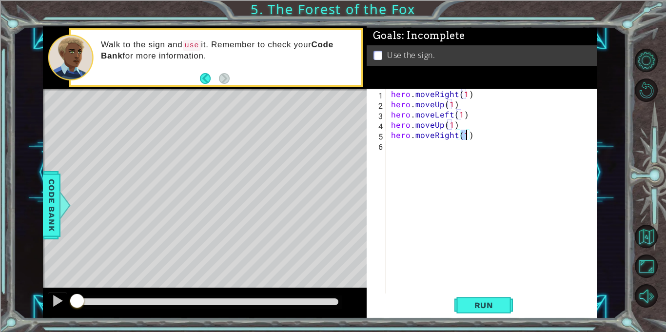
type textarea "hero.moveRight(2)"
click at [457, 151] on div "hero . moveRight ( 1 ) hero . moveUp ( 1 ) hero . moveLeft ( 1 ) hero . moveUp …" at bounding box center [494, 201] width 210 height 225
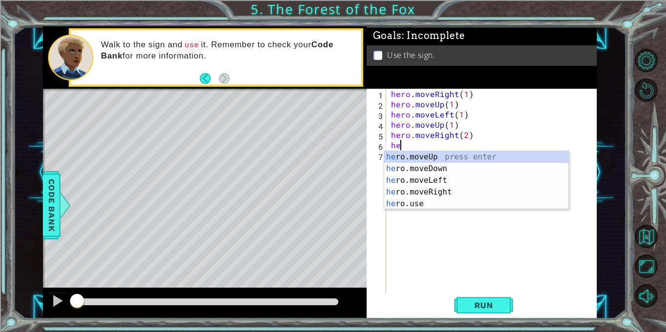
click at [466, 174] on div "he ro.moveUp press enter he ro.moveDown press enter he ro.moveLeft press enter …" at bounding box center [476, 192] width 184 height 82
type textarea "hero.moveDown(1)"
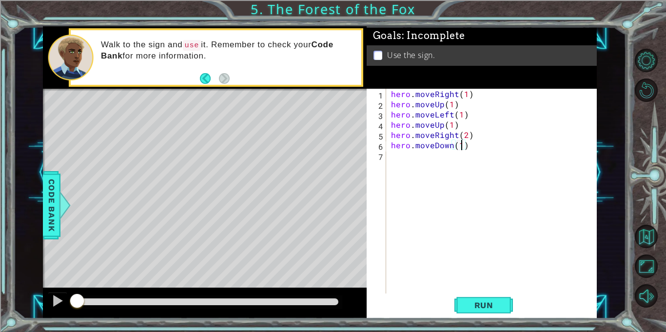
scroll to position [0, 4]
click at [456, 160] on div "hero . moveRight ( 1 ) hero . moveUp ( 1 ) hero . moveLeft ( 1 ) hero . moveUp …" at bounding box center [494, 201] width 210 height 225
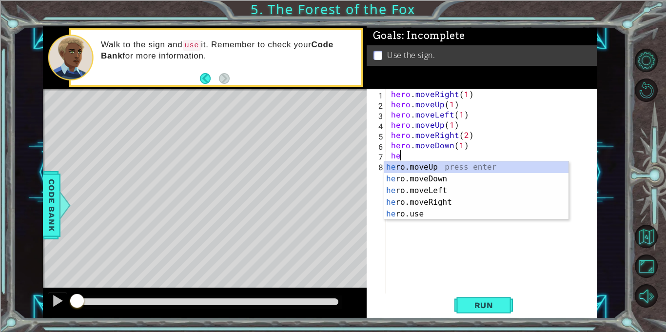
click at [435, 219] on div "he ro.moveUp press enter he ro.moveDown press enter he ro.moveLeft press enter …" at bounding box center [476, 202] width 184 height 82
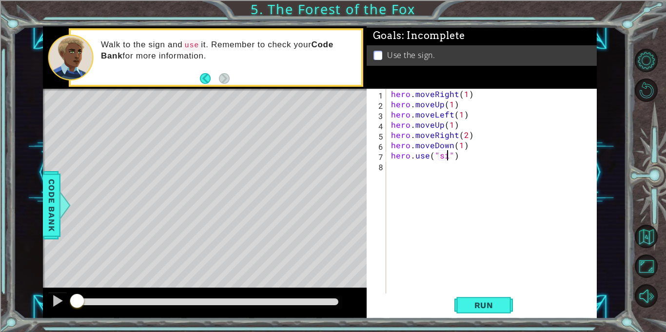
scroll to position [0, 4]
type textarea "hero.use("sign")"
click at [492, 298] on button "Run" at bounding box center [484, 305] width 59 height 23
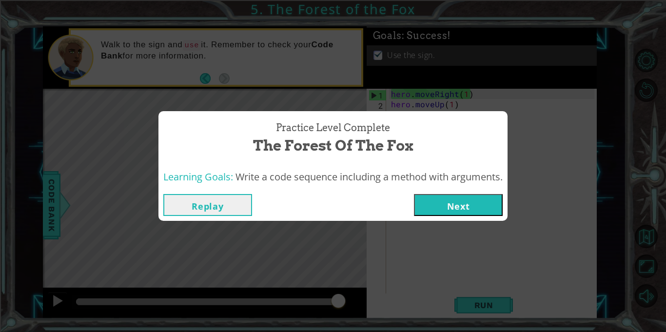
click at [448, 216] on button "Next" at bounding box center [458, 205] width 89 height 22
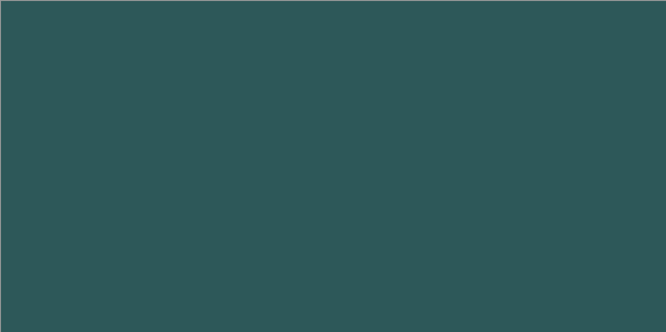
click at [461, 221] on body "1 2 3 he ro.moveDown press enter he ro.moveLeft press enter he ro.moveRight pre…" at bounding box center [333, 166] width 666 height 332
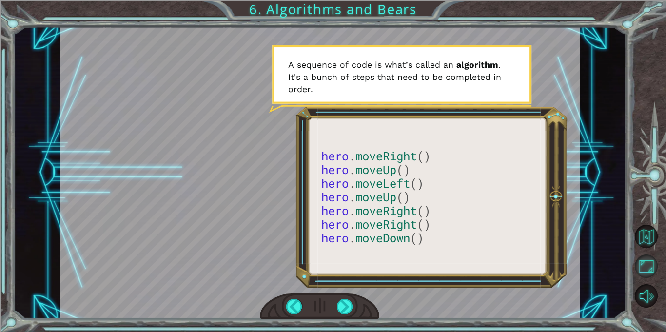
click at [635, 266] on button "Maximize Browser" at bounding box center [646, 266] width 23 height 23
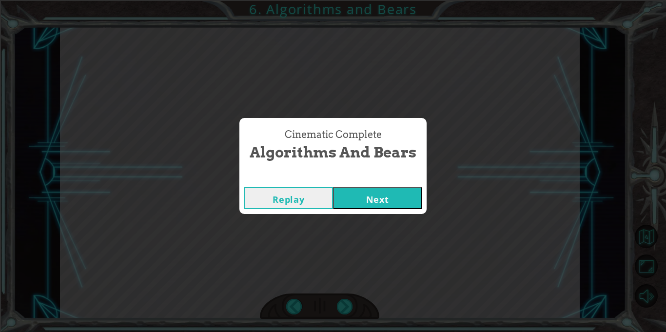
click at [348, 197] on button "Next" at bounding box center [377, 198] width 89 height 22
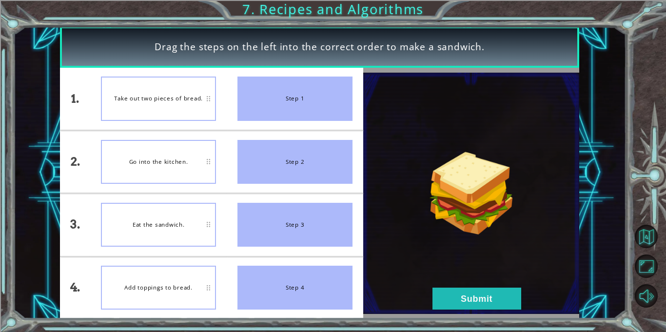
click at [189, 124] on li "Take out two pieces of bread." at bounding box center [158, 99] width 137 height 62
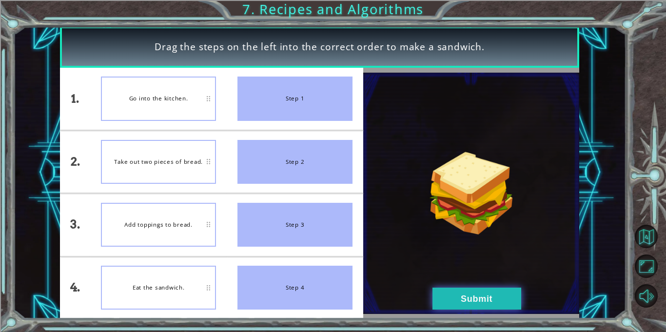
click at [460, 307] on button "Submit" at bounding box center [477, 299] width 89 height 22
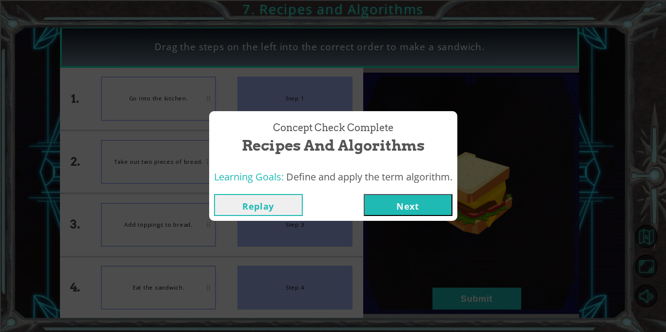
click at [472, 294] on div "Concept Check Complete Recipes and Algorithms Learning Goals: Define and apply …" at bounding box center [333, 166] width 666 height 332
click at [411, 196] on button "Next" at bounding box center [408, 205] width 89 height 22
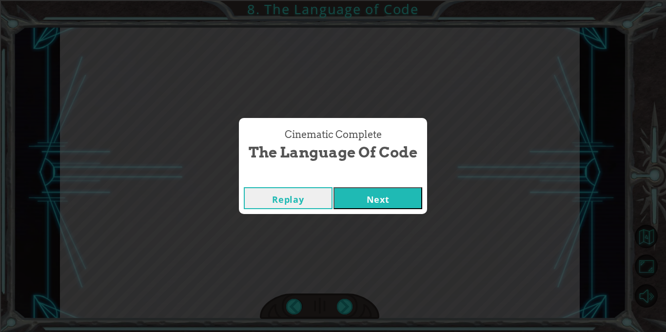
click at [383, 206] on button "Next" at bounding box center [378, 198] width 89 height 22
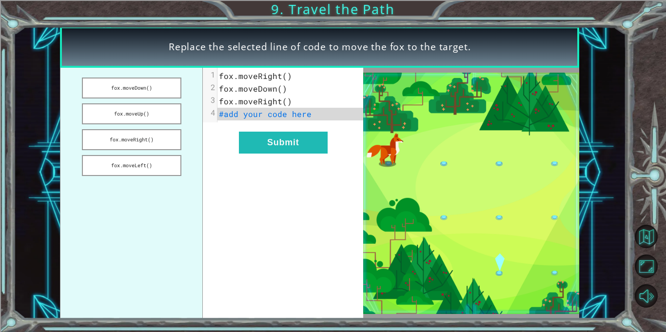
click at [281, 79] on span "fox.moveRight()" at bounding box center [255, 76] width 73 height 10
click at [287, 80] on span "fox.moveRight()" at bounding box center [255, 76] width 73 height 10
click at [116, 84] on button "fox.moveDown()" at bounding box center [132, 88] width 100 height 21
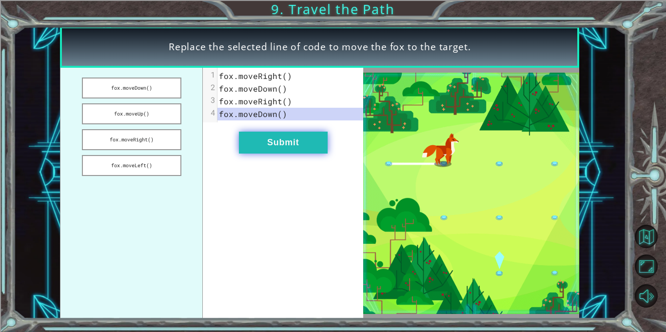
click at [275, 140] on button "Submit" at bounding box center [283, 143] width 89 height 22
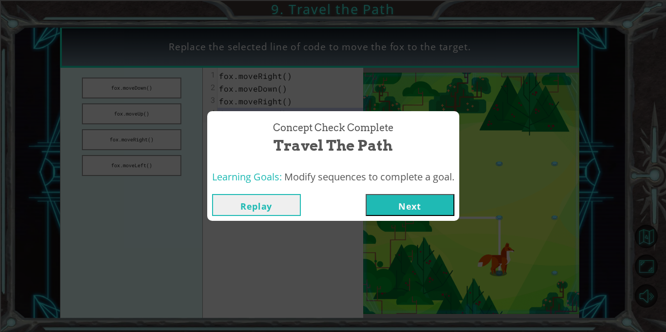
click at [432, 205] on button "Next" at bounding box center [410, 205] width 89 height 22
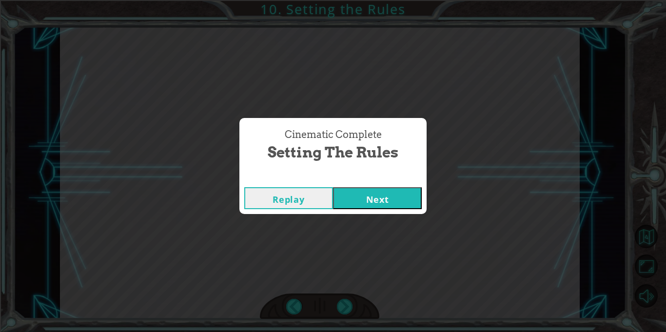
click at [378, 194] on button "Next" at bounding box center [377, 198] width 89 height 22
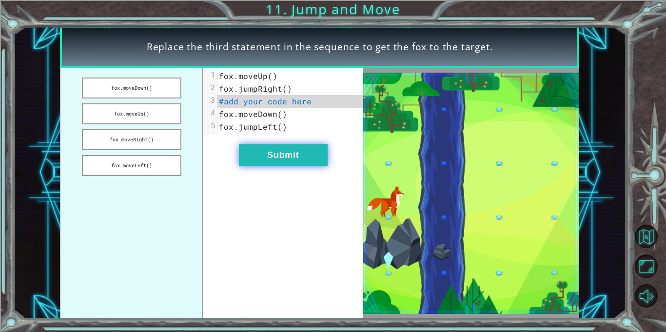
click at [285, 153] on button "Submit" at bounding box center [283, 155] width 89 height 22
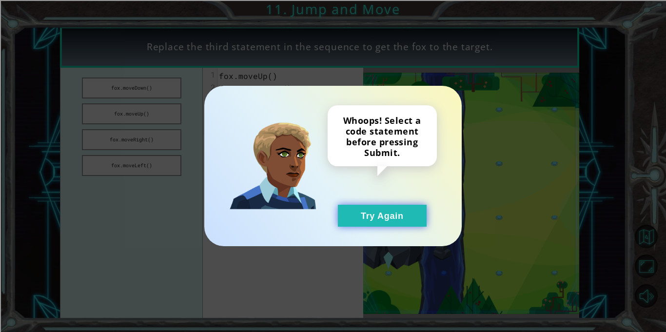
click at [372, 213] on button "Try Again" at bounding box center [382, 216] width 89 height 22
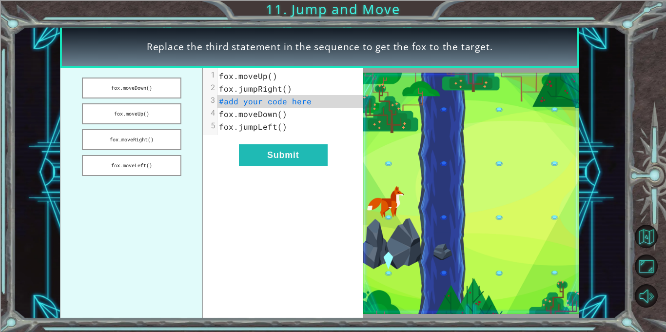
drag, startPoint x: 141, startPoint y: 91, endPoint x: 206, endPoint y: 100, distance: 65.5
click at [206, 100] on div "fox.moveDown() fox.moveUp() fox.moveRight() fox.moveLeft() xxxxxxxxxx 5 1 fox.m…" at bounding box center [211, 193] width 303 height 251
click at [163, 91] on button "fox.moveDown()" at bounding box center [132, 88] width 100 height 21
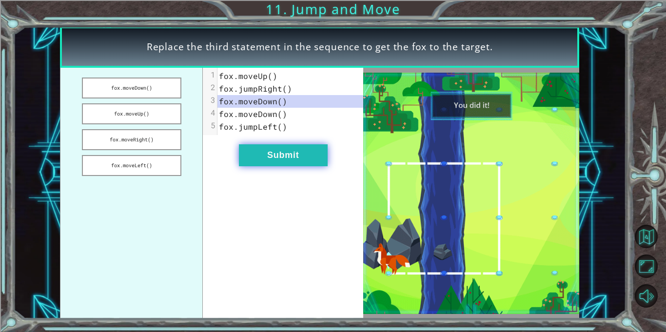
click at [295, 159] on button "Submit" at bounding box center [283, 155] width 89 height 22
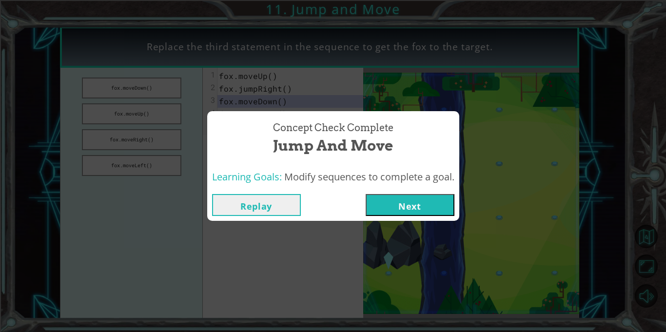
click at [402, 196] on button "Next" at bounding box center [410, 205] width 89 height 22
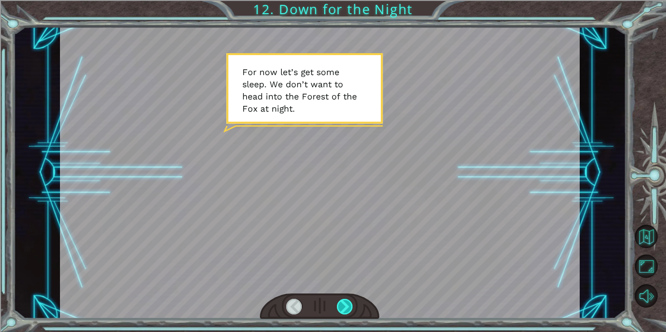
click at [338, 302] on div at bounding box center [345, 307] width 16 height 16
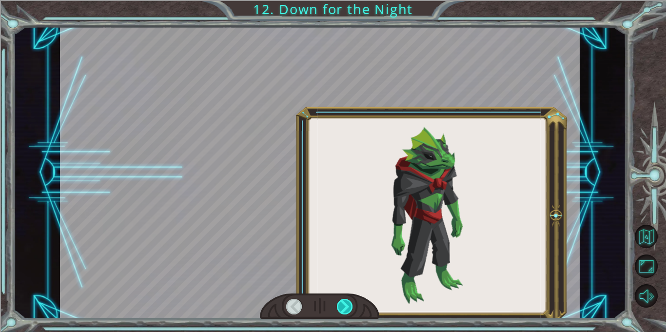
click at [338, 302] on div at bounding box center [345, 307] width 16 height 16
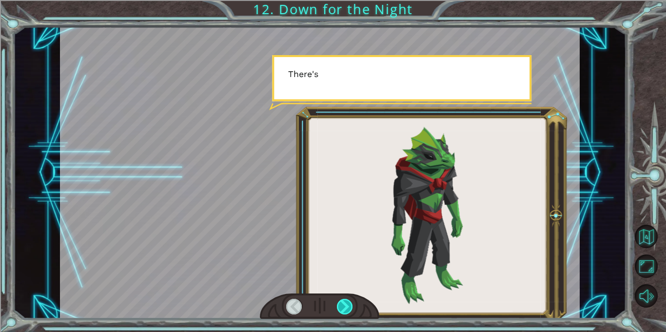
click at [338, 302] on div at bounding box center [345, 307] width 16 height 16
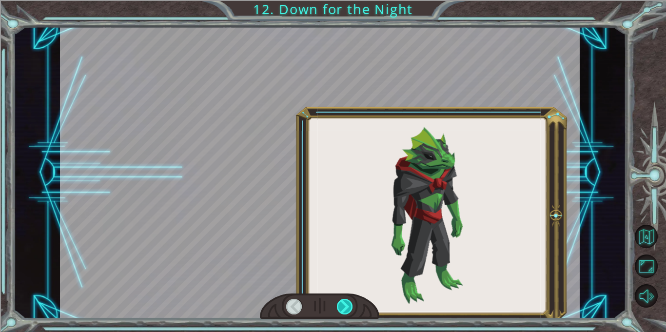
click at [338, 302] on div at bounding box center [345, 307] width 16 height 16
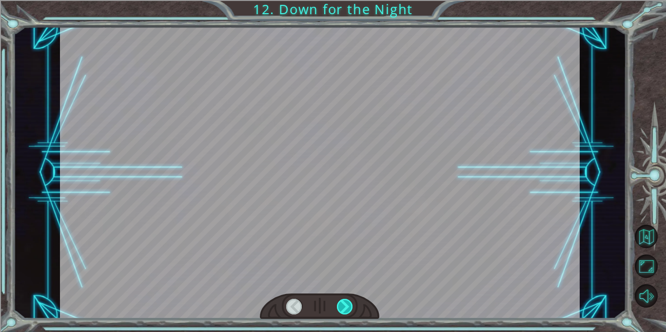
click at [338, 302] on div at bounding box center [345, 307] width 16 height 16
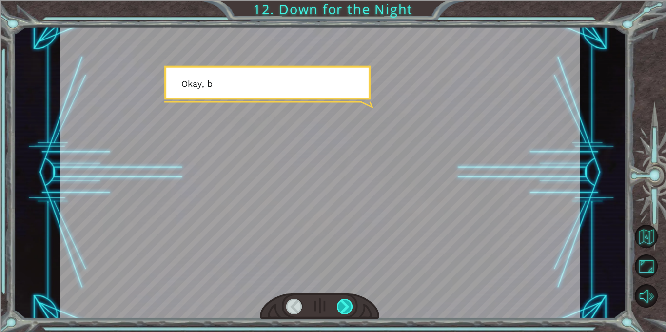
click at [338, 302] on div at bounding box center [345, 307] width 16 height 16
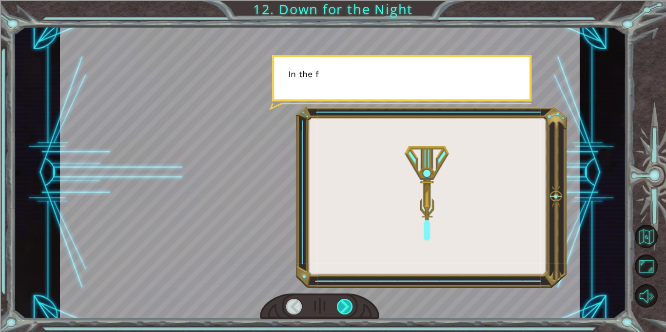
click at [338, 302] on div at bounding box center [345, 307] width 16 height 16
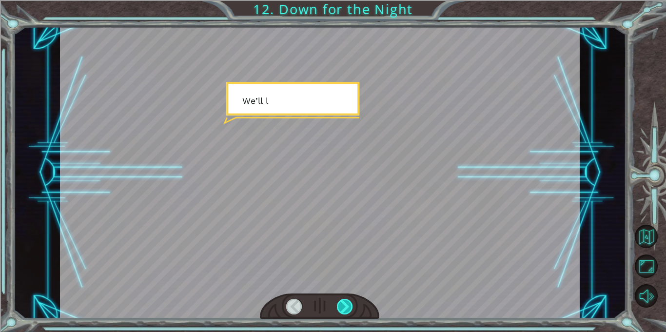
click at [338, 302] on div at bounding box center [345, 307] width 16 height 16
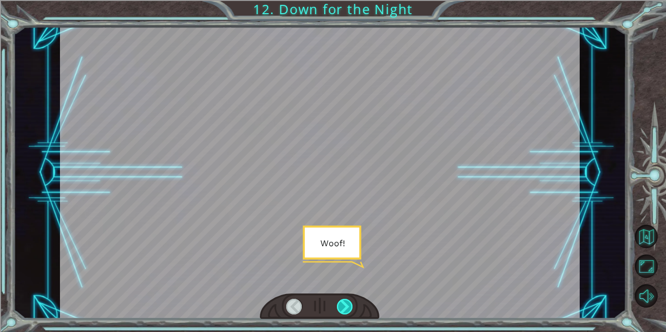
click at [338, 302] on div at bounding box center [345, 307] width 16 height 16
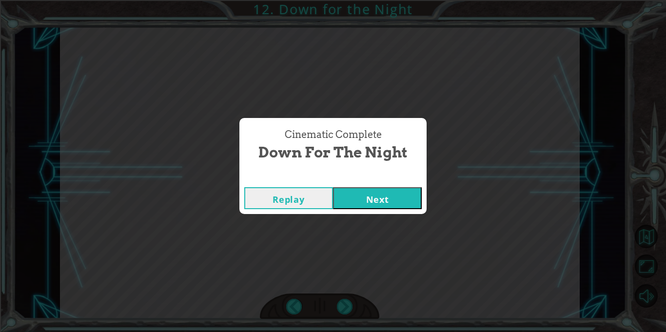
click at [357, 192] on button "Next" at bounding box center [377, 198] width 89 height 22
